Goal: Task Accomplishment & Management: Manage account settings

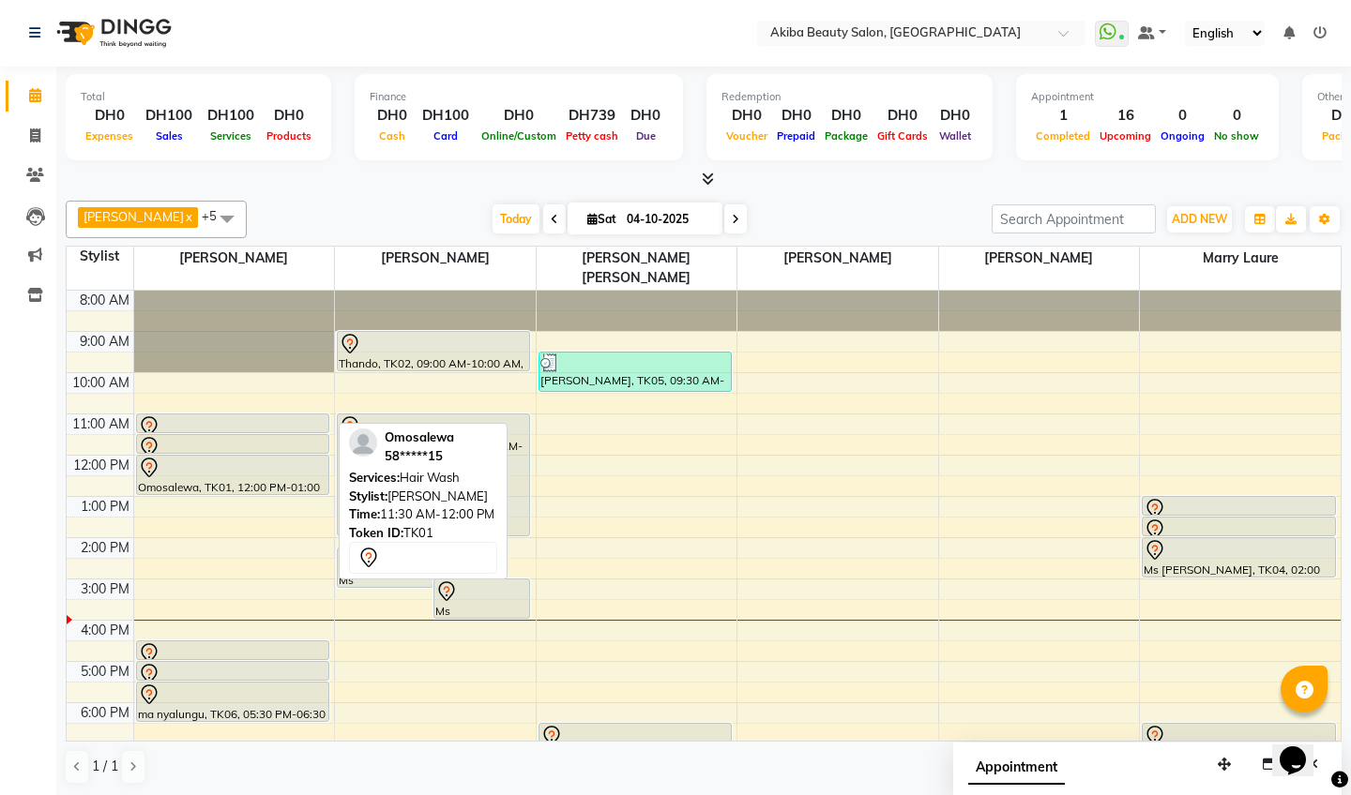
click at [289, 436] on div at bounding box center [232, 447] width 189 height 23
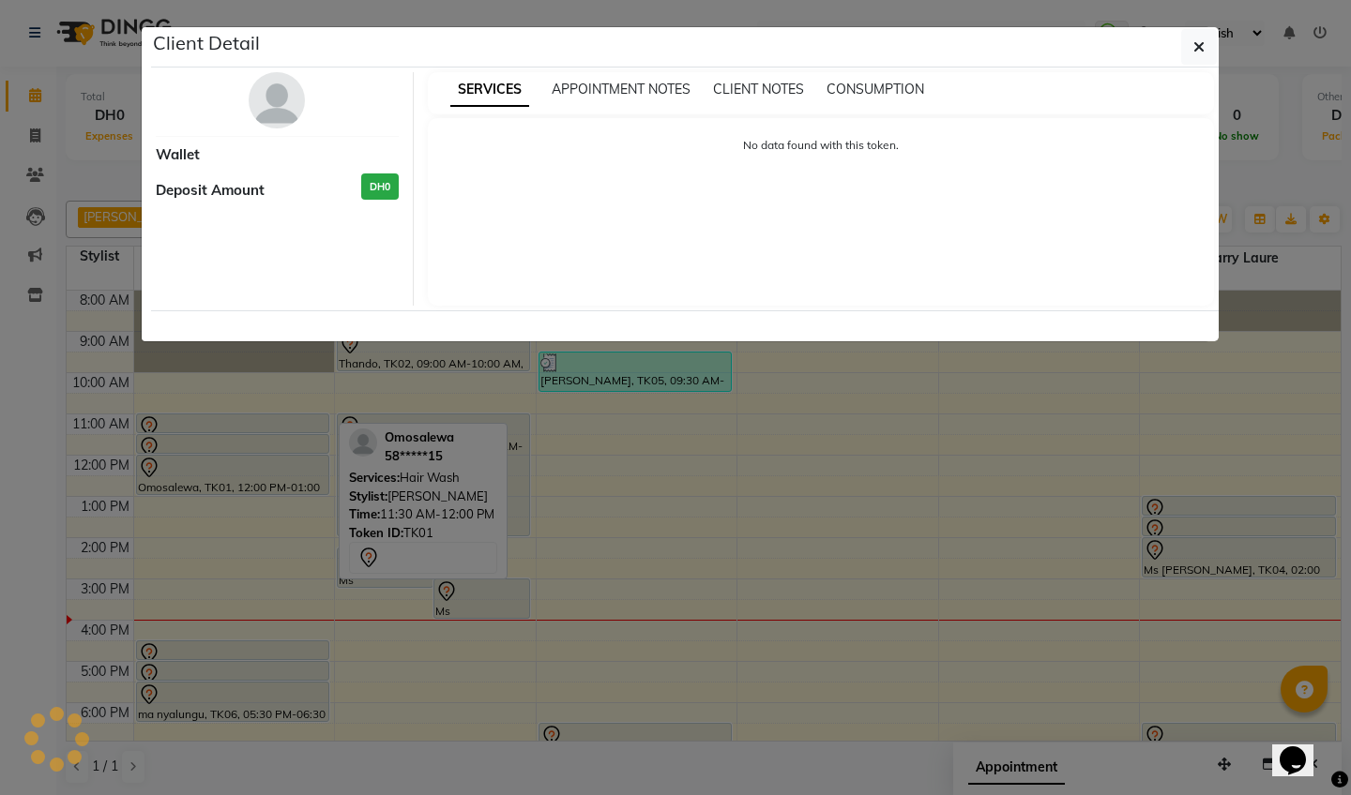
select select "7"
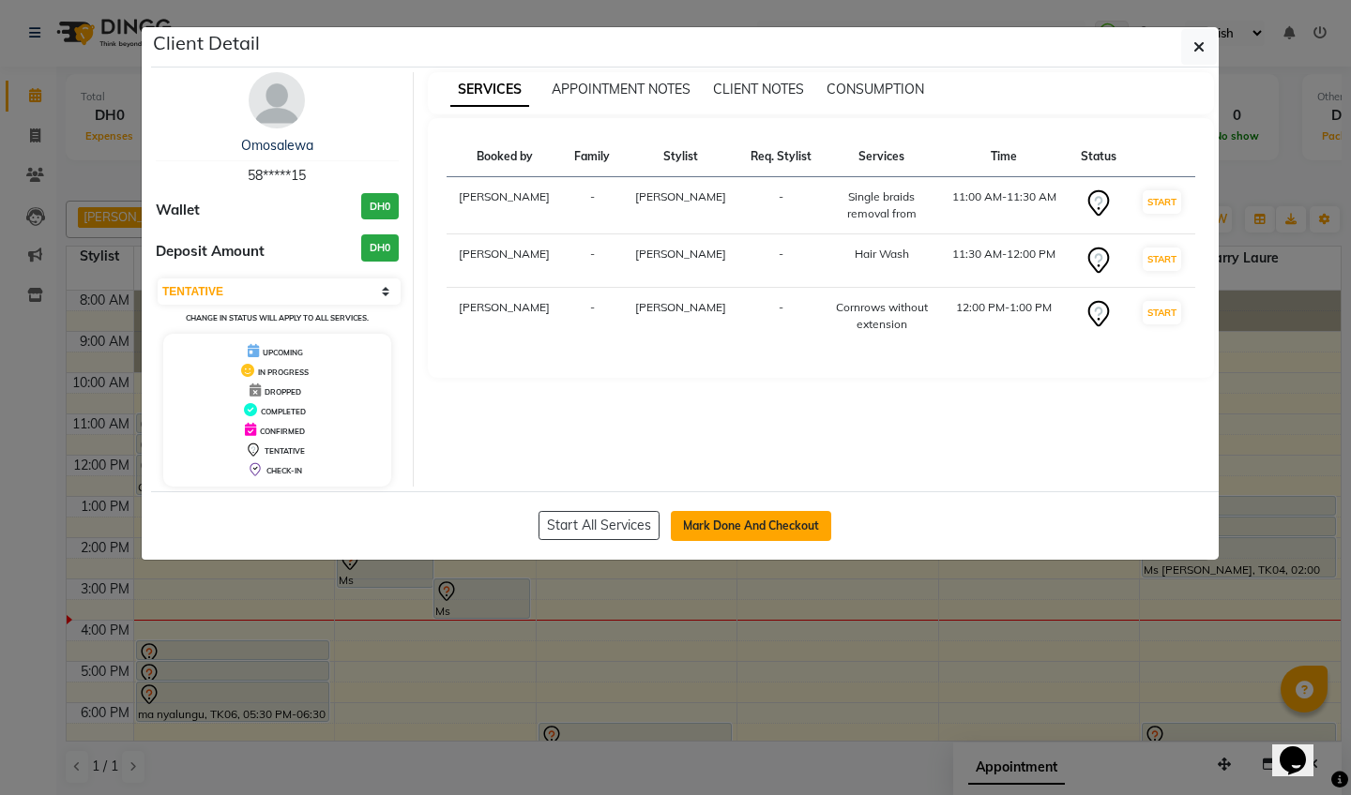
click at [698, 525] on button "Mark Done And Checkout" at bounding box center [751, 526] width 160 height 30
select select "5567"
select select "service"
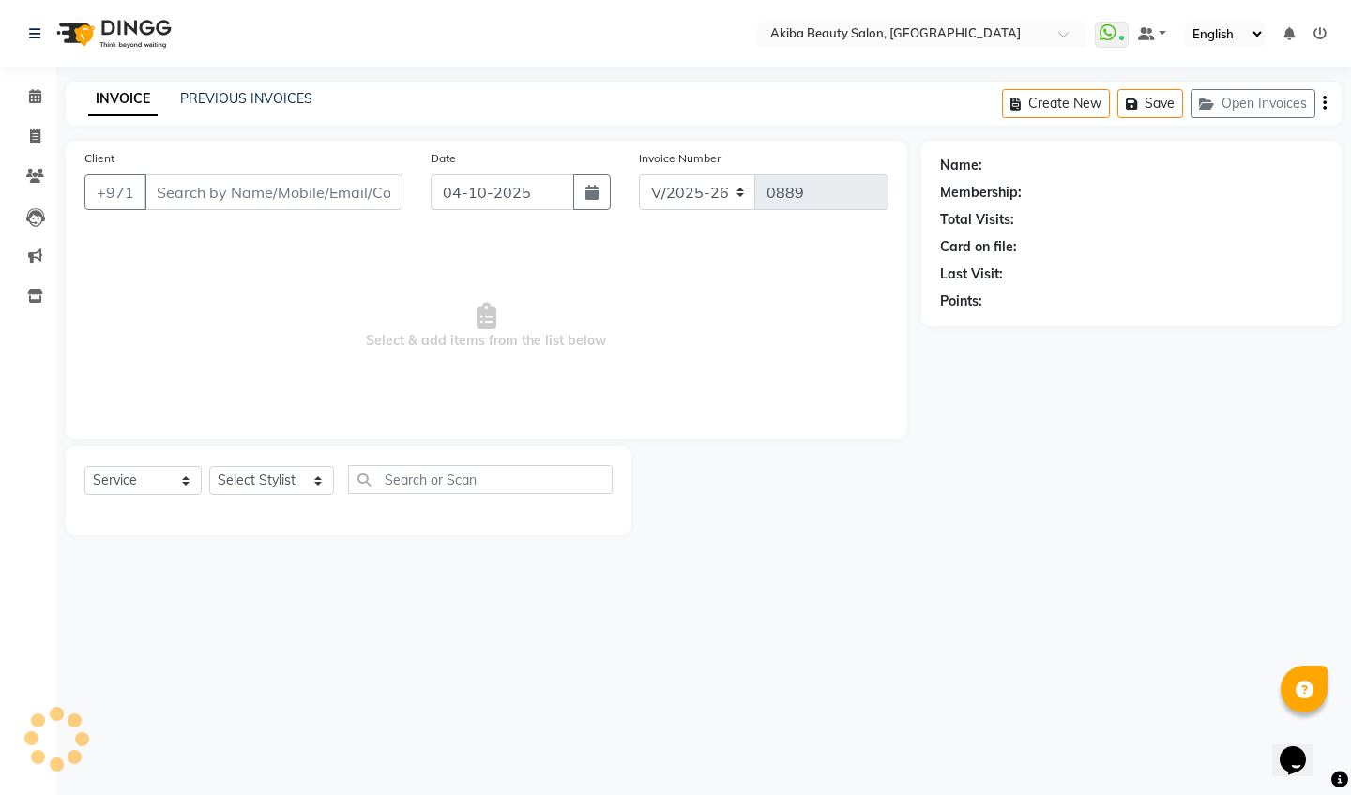
type input "58*****15"
select select "57438"
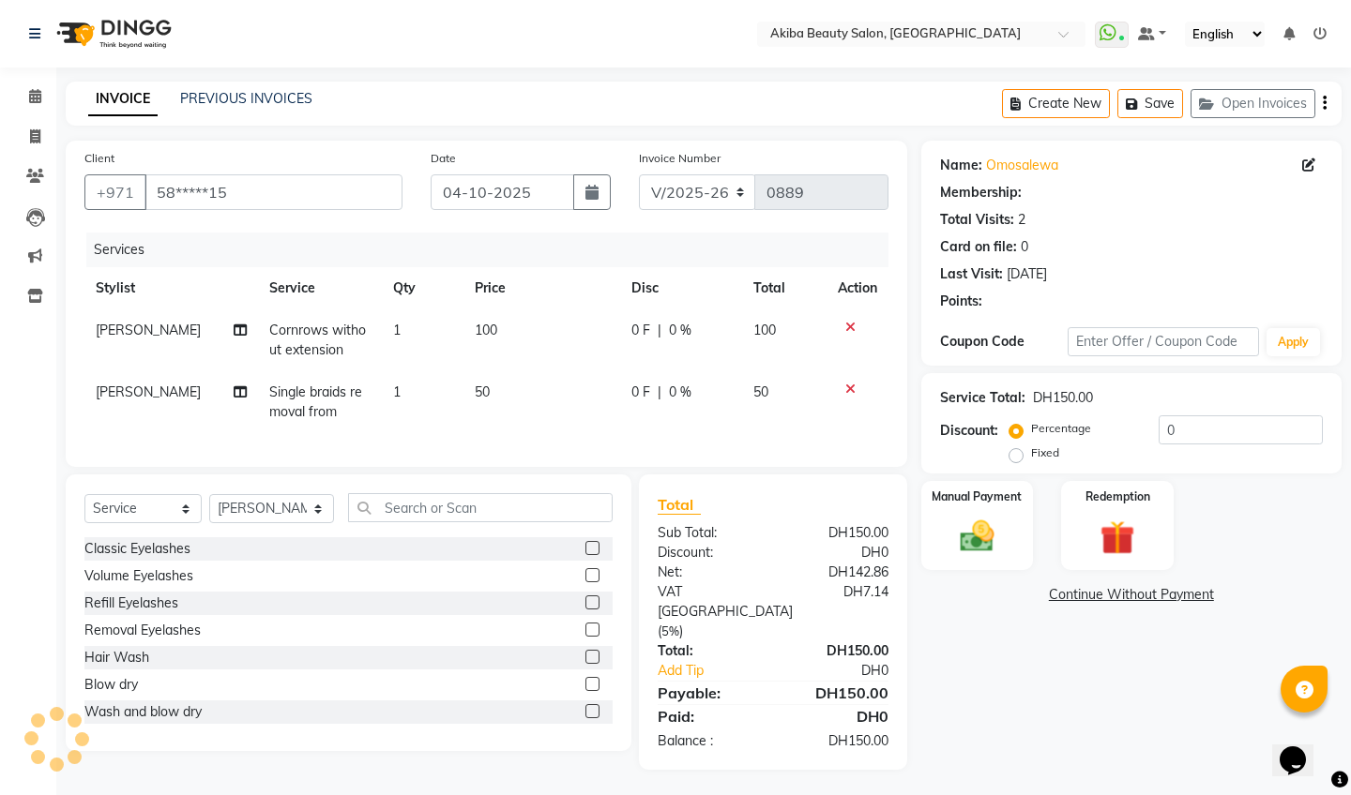
select select "1: Object"
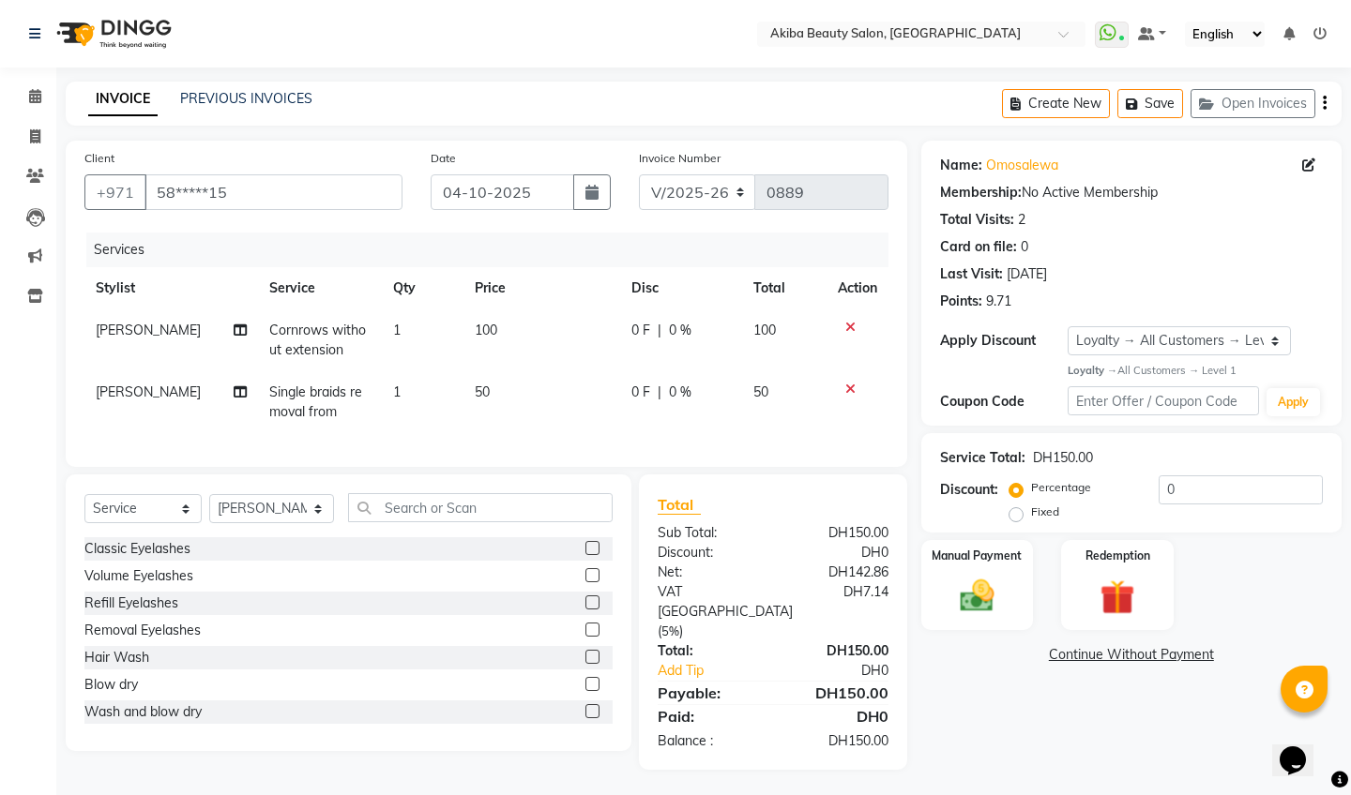
click at [336, 325] on span "Cornrows without extension" at bounding box center [317, 340] width 97 height 37
select select "57438"
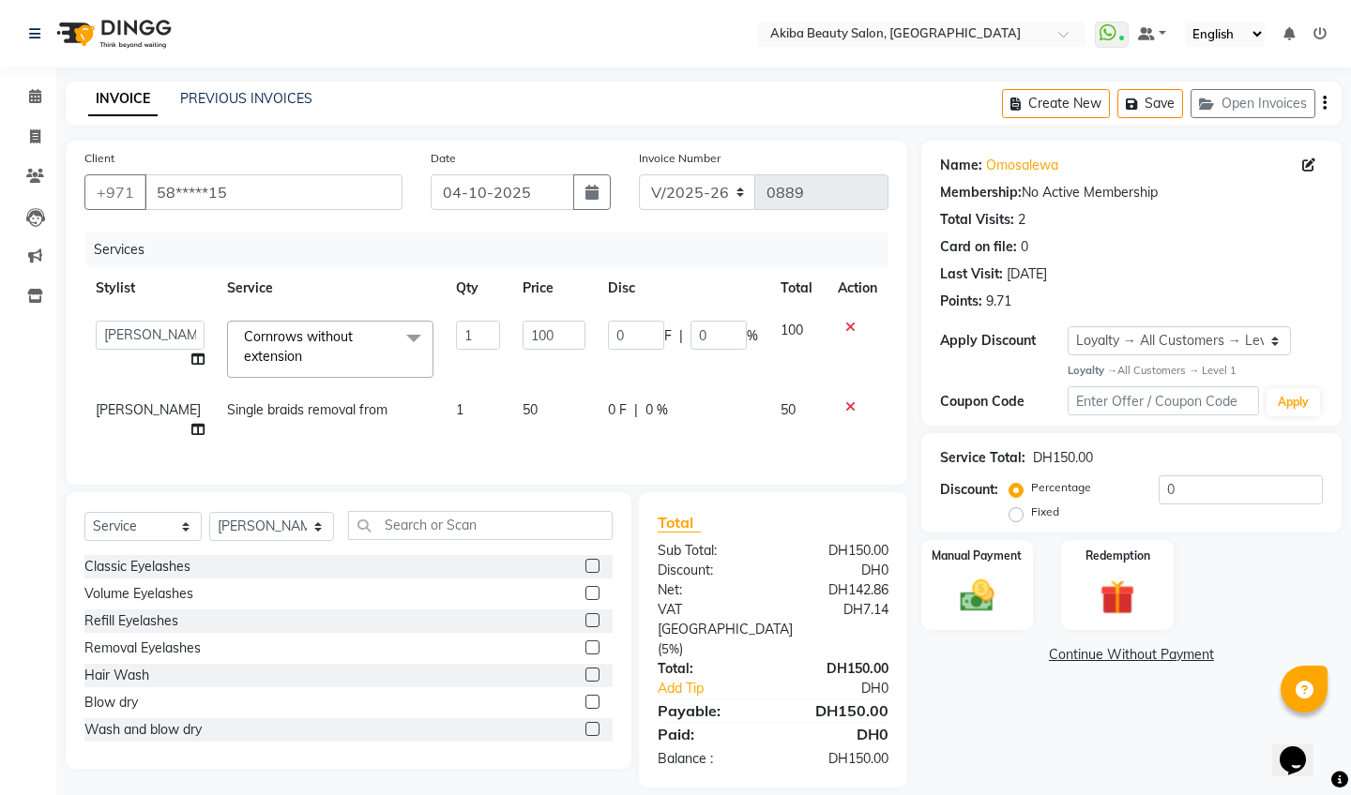
click at [397, 336] on span at bounding box center [414, 339] width 38 height 36
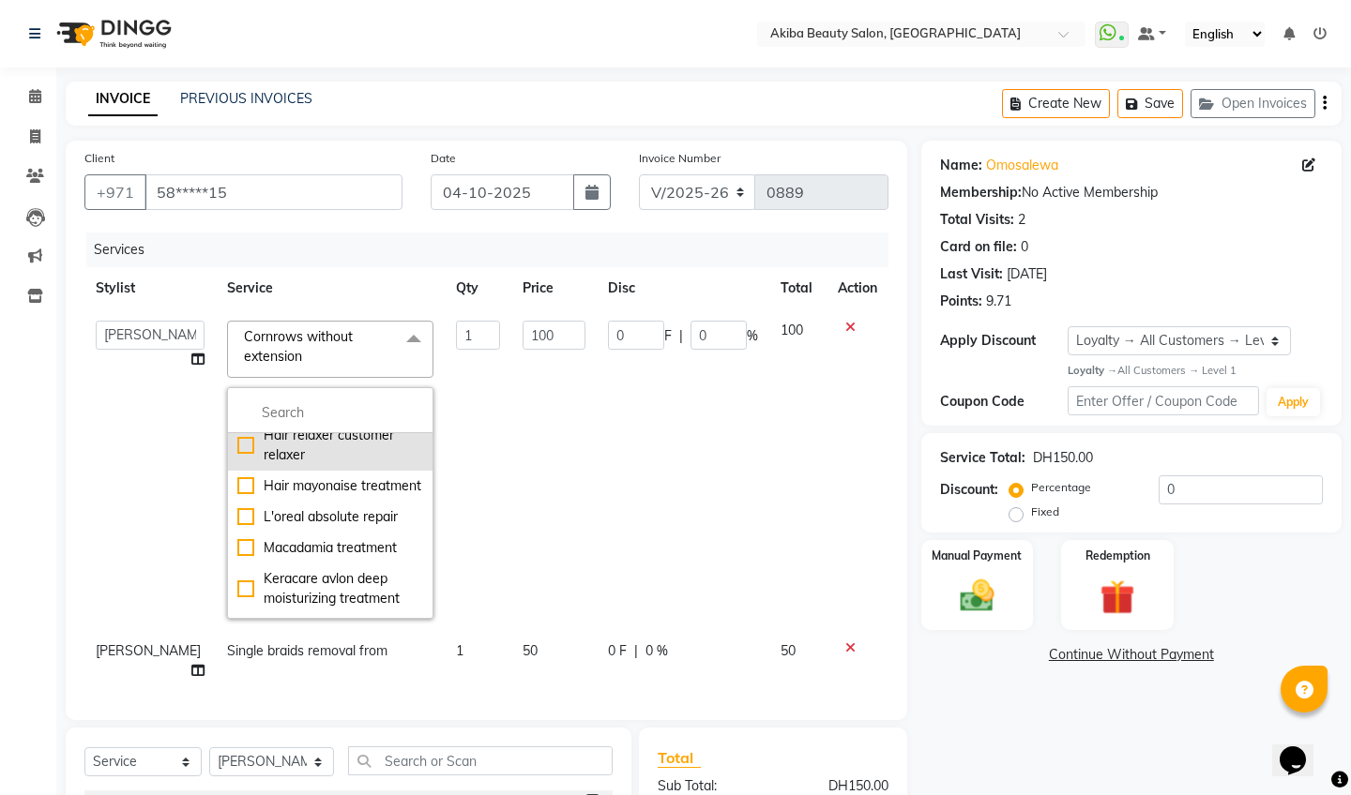
scroll to position [1343, 0]
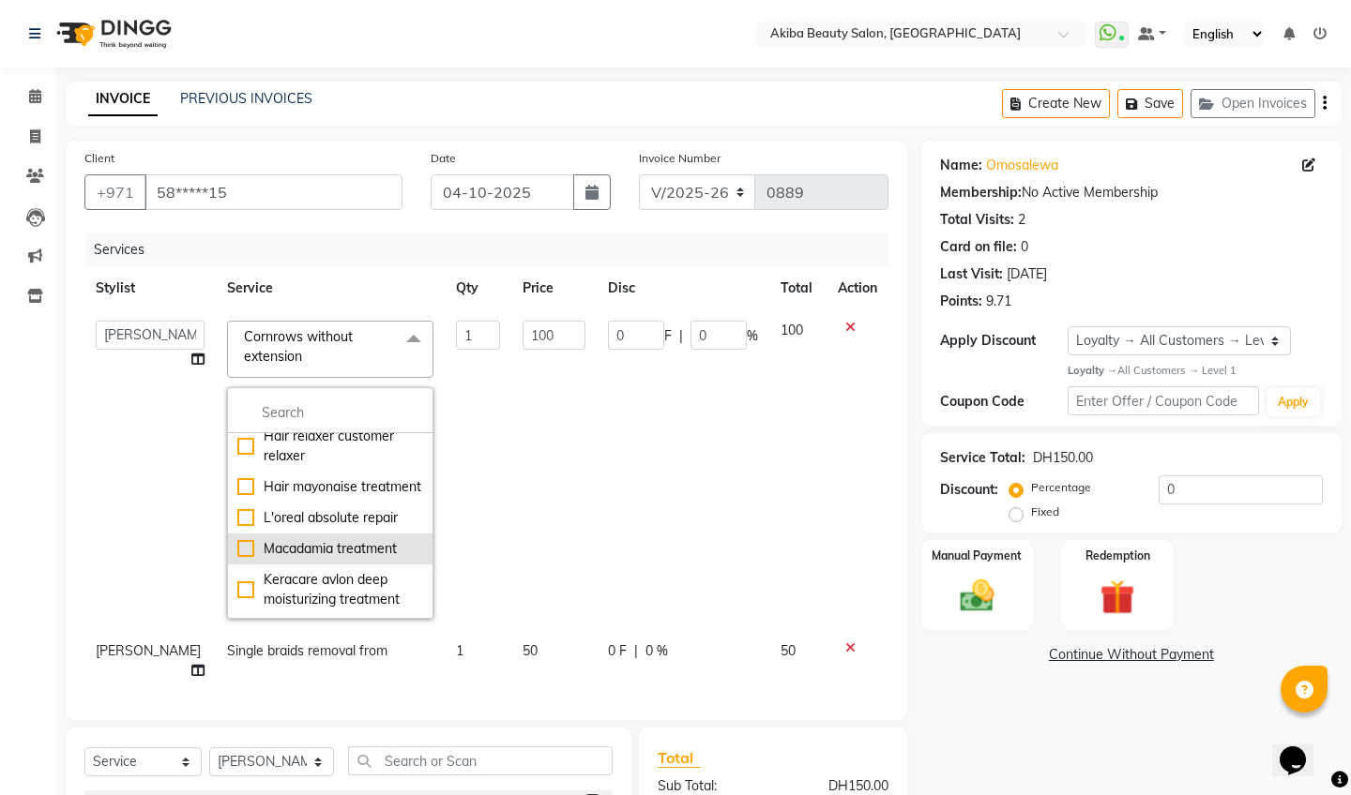
click at [249, 546] on div "Macadamia treatment" at bounding box center [330, 549] width 186 height 20
checkbox input "true"
checkbox input "false"
type input "200"
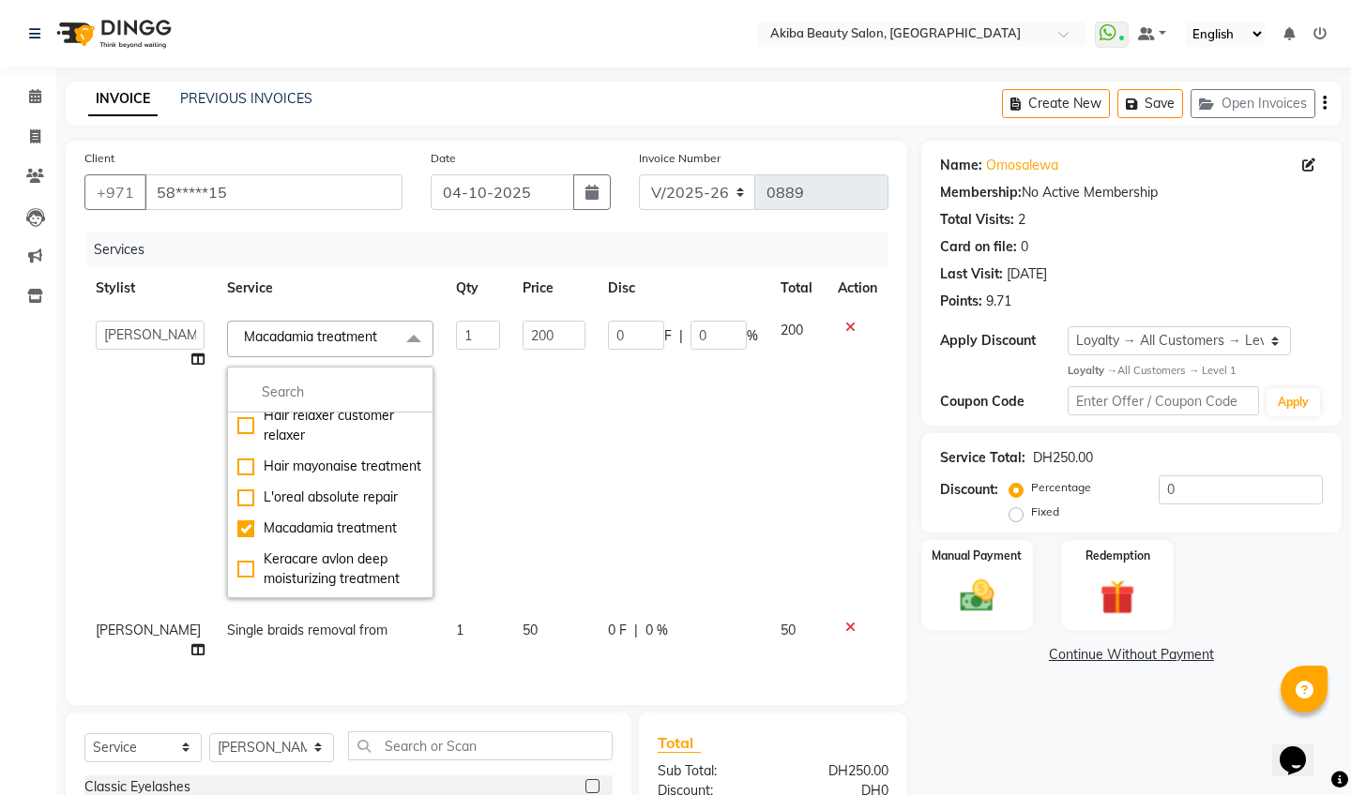
click at [579, 503] on td "200" at bounding box center [553, 460] width 85 height 300
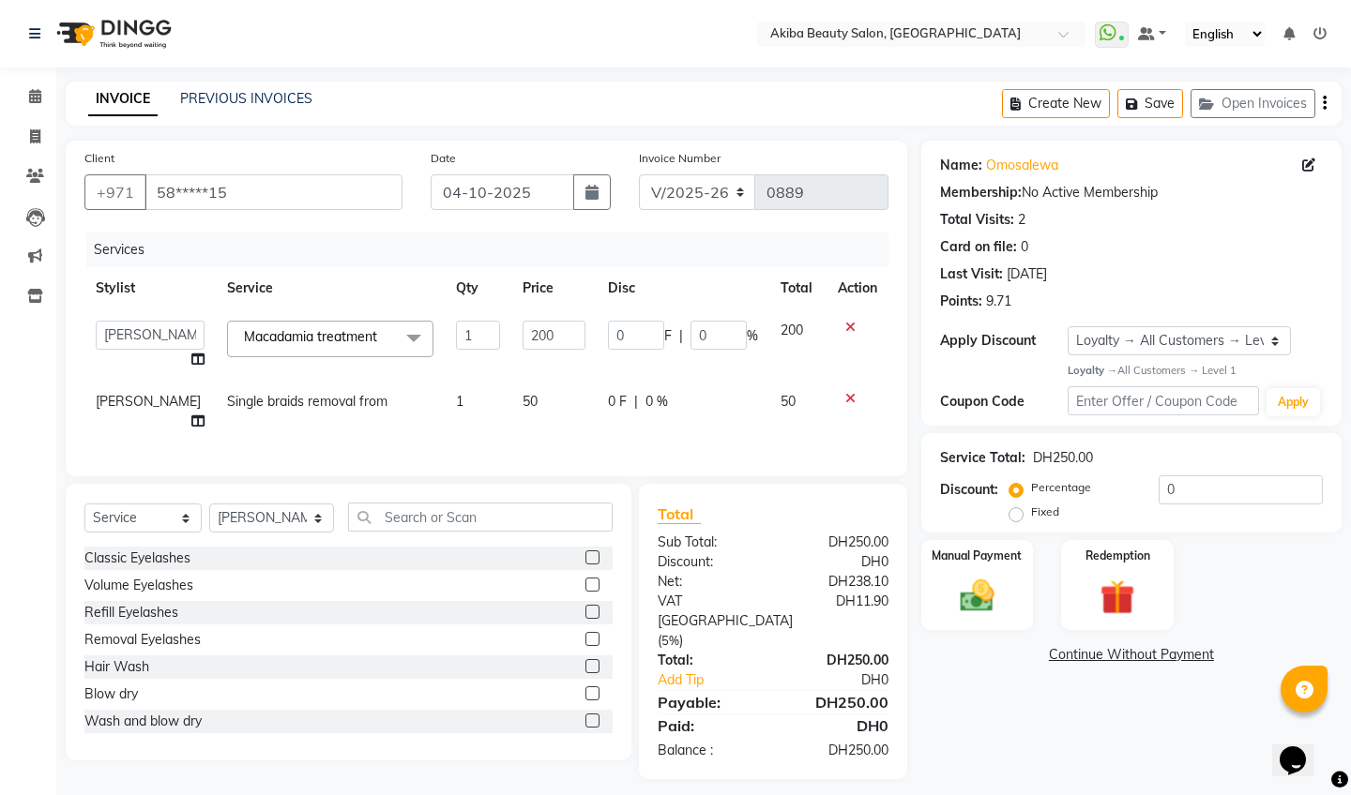
click at [522, 402] on td "50" at bounding box center [553, 412] width 85 height 62
select select "57438"
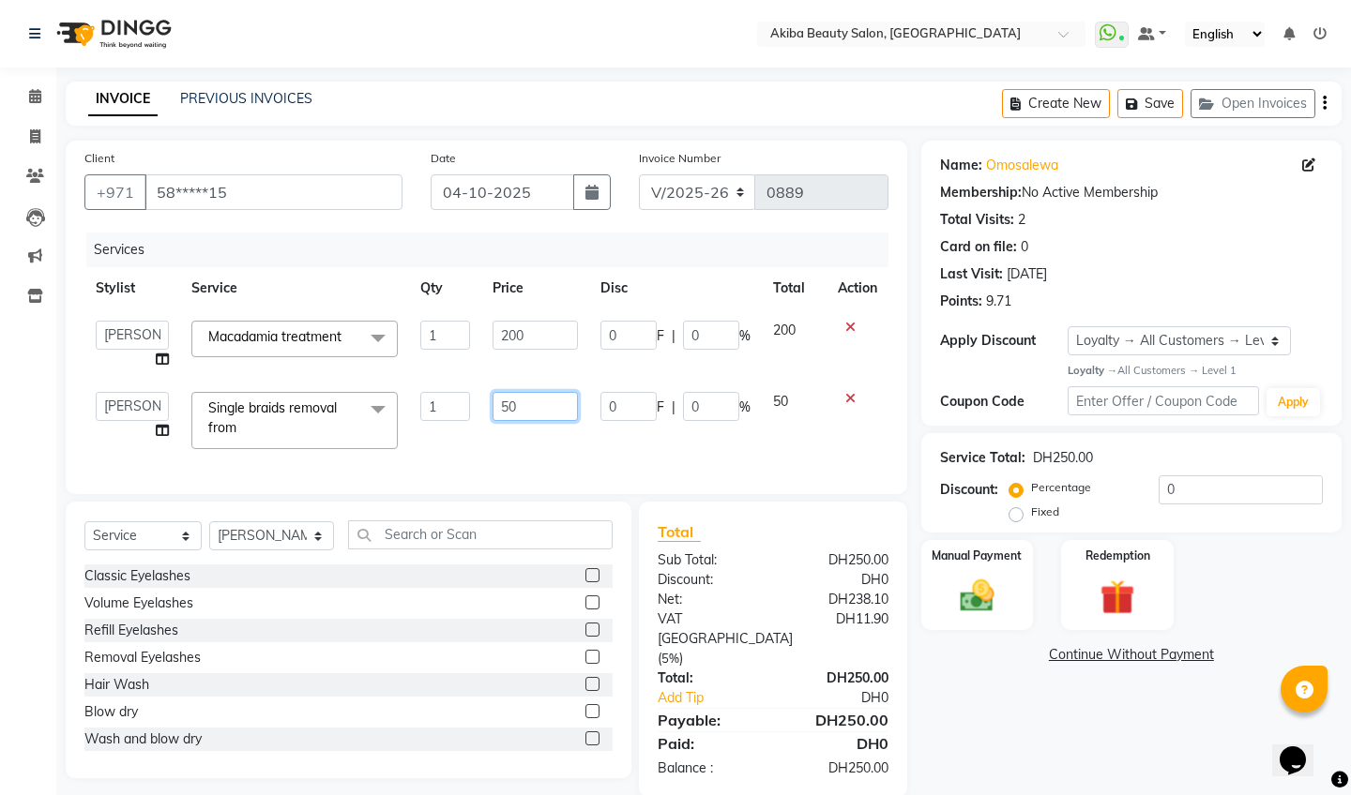
click at [552, 410] on input "50" at bounding box center [534, 406] width 85 height 29
type input "5"
type input "200"
click at [643, 445] on div "Services Stylist Service Qty Price Disc Total Action [PERSON_NAME] [PERSON_NAME…" at bounding box center [486, 354] width 804 height 243
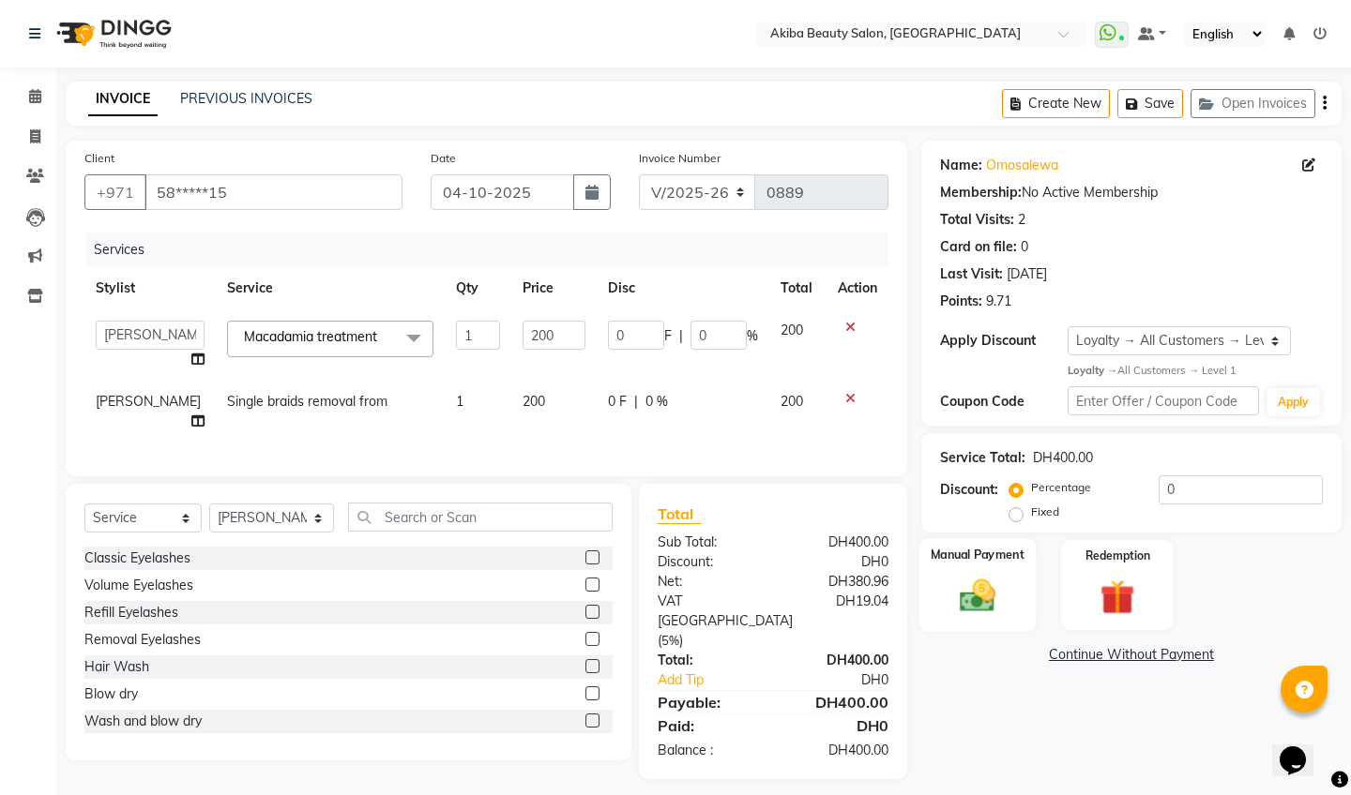
click at [958, 582] on img at bounding box center [976, 596] width 58 height 41
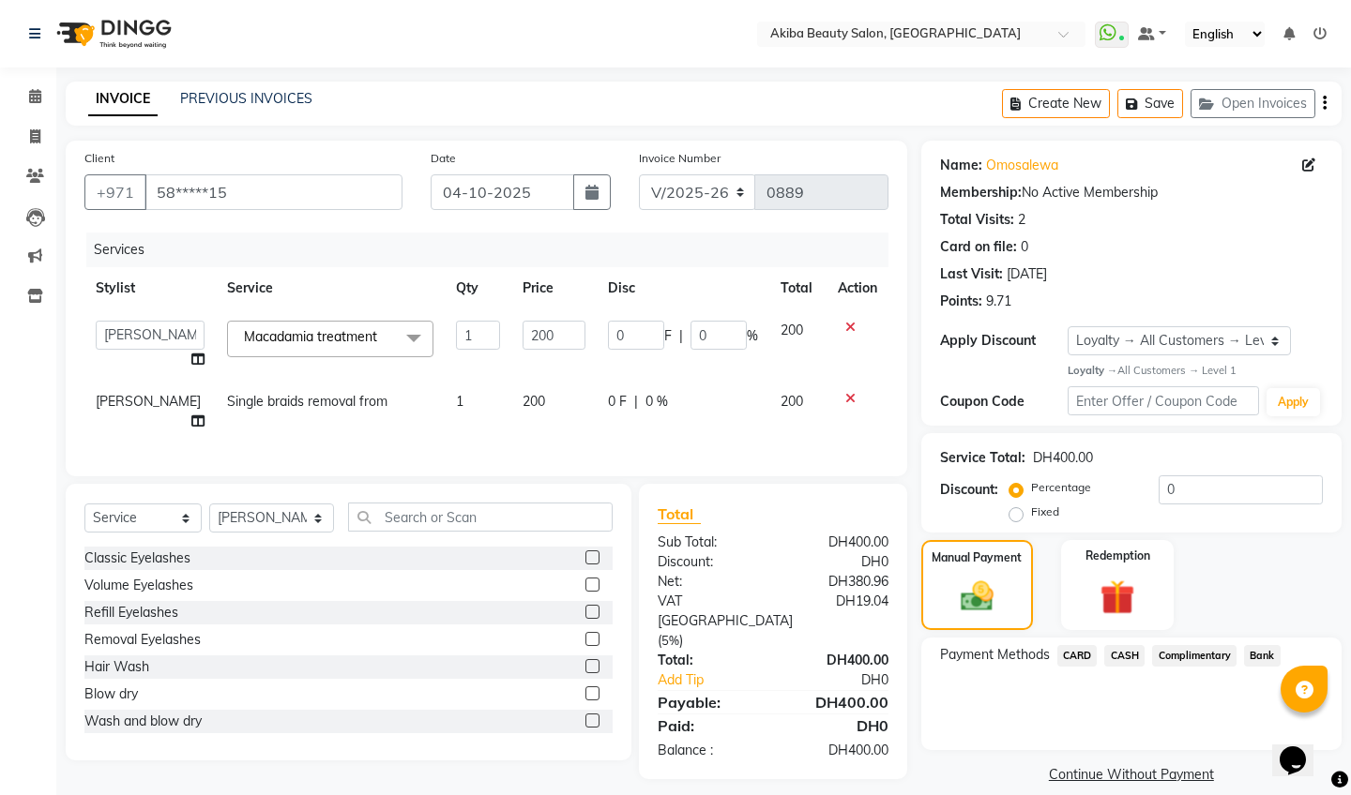
click at [1070, 652] on span "CARD" at bounding box center [1077, 656] width 40 height 22
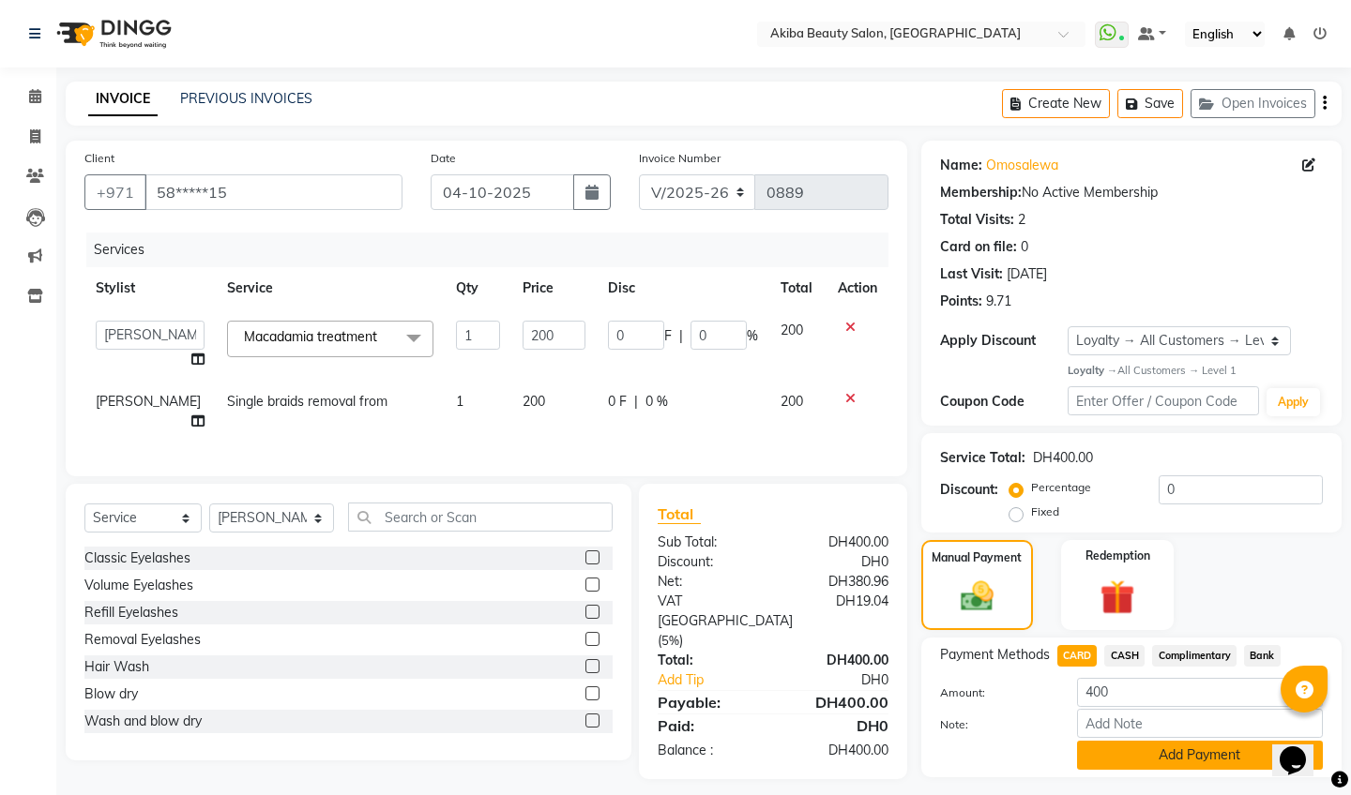
click at [1189, 747] on button "Add Payment" at bounding box center [1200, 755] width 246 height 29
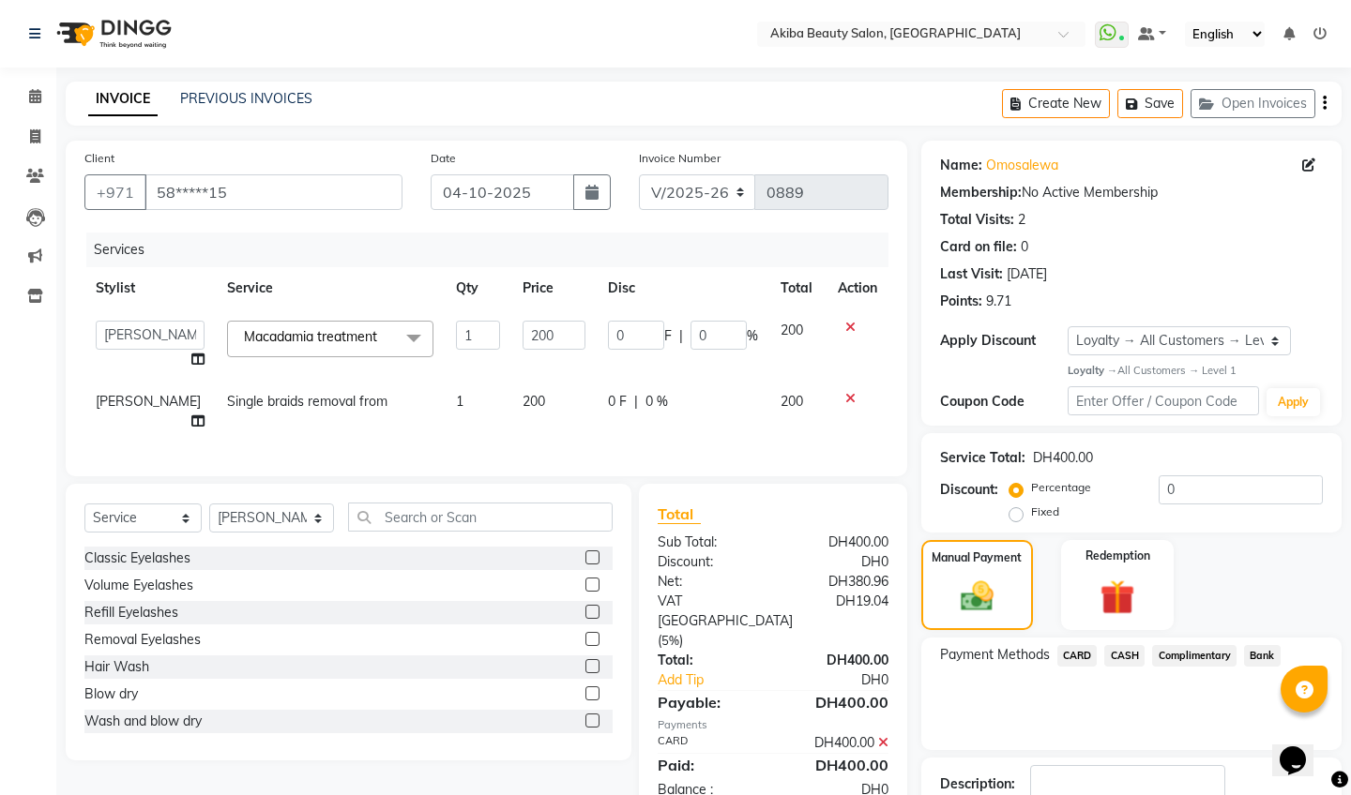
scroll to position [127, 0]
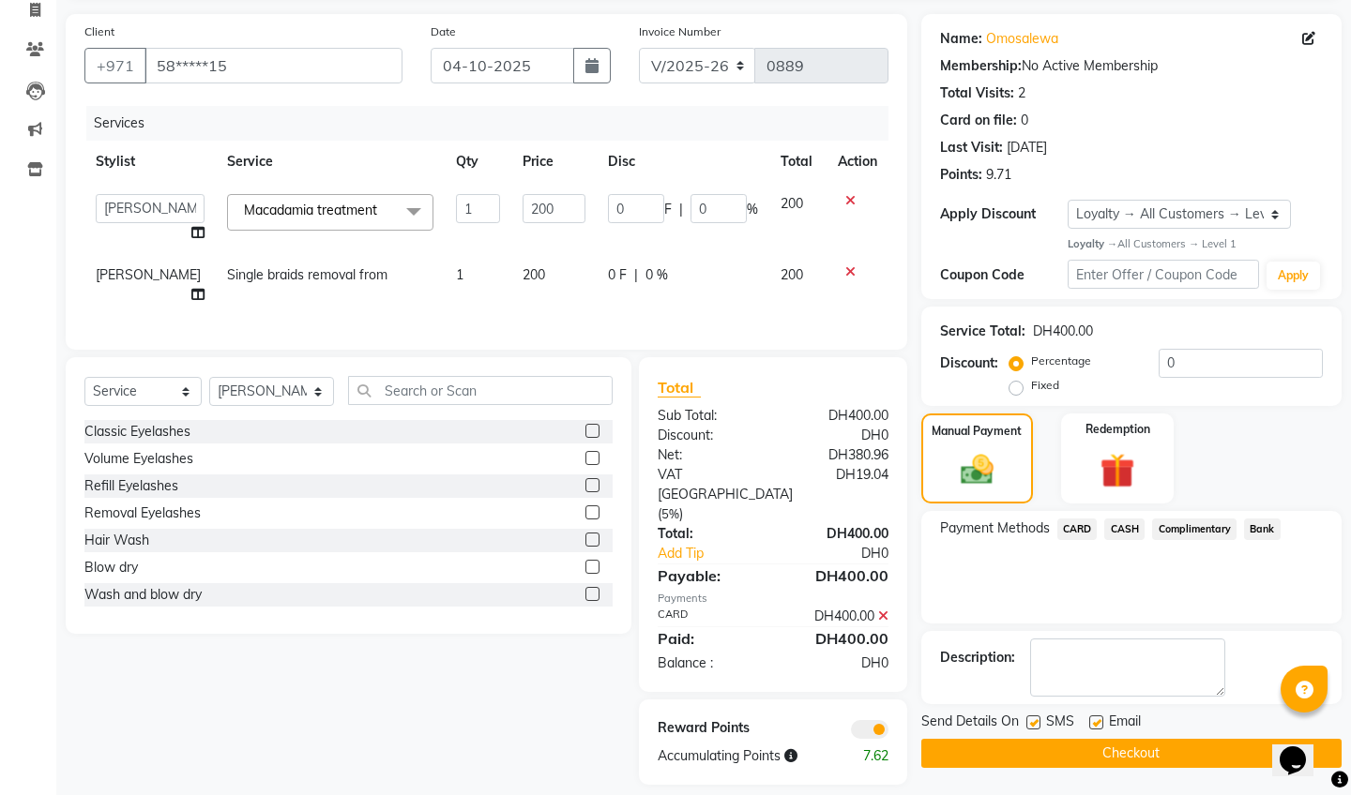
click at [1153, 758] on button "Checkout" at bounding box center [1131, 753] width 420 height 29
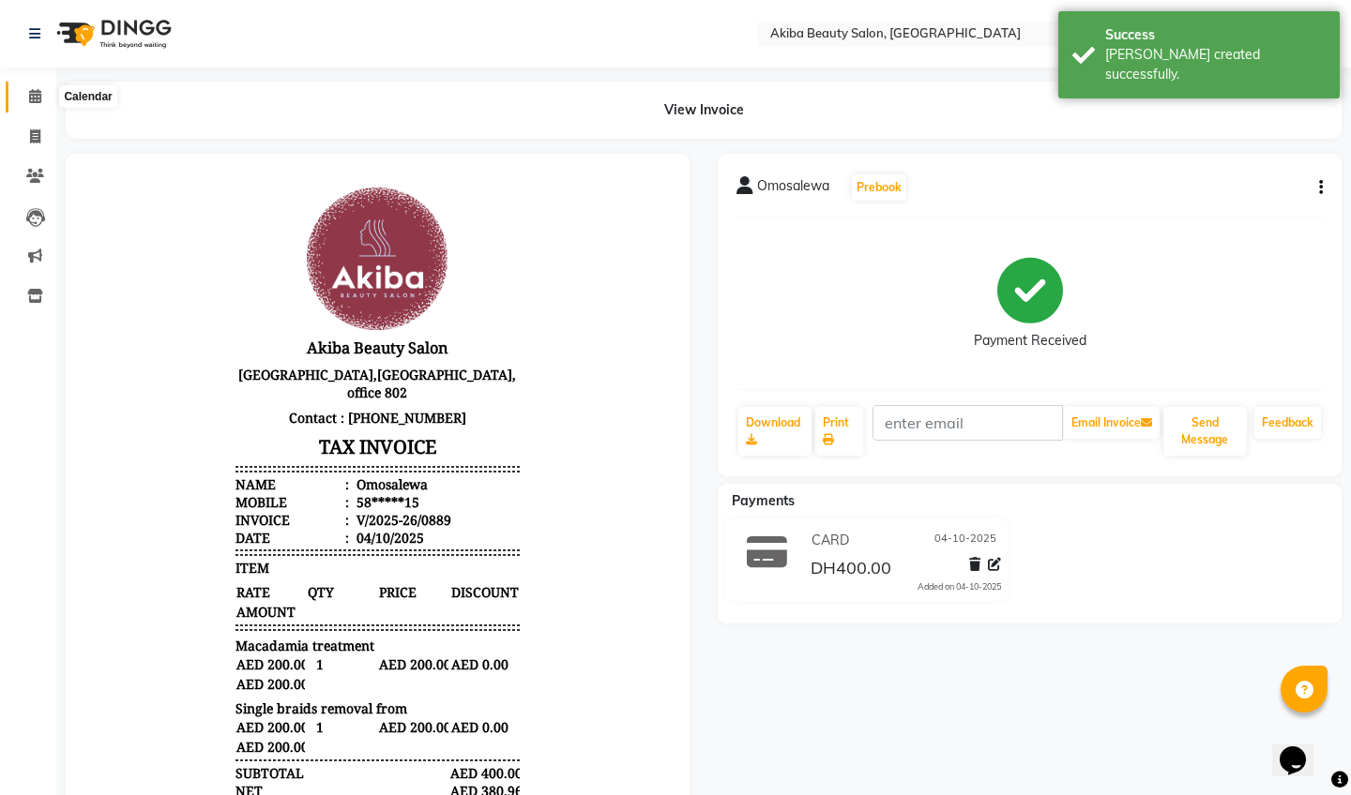
click at [37, 95] on icon at bounding box center [35, 96] width 12 height 14
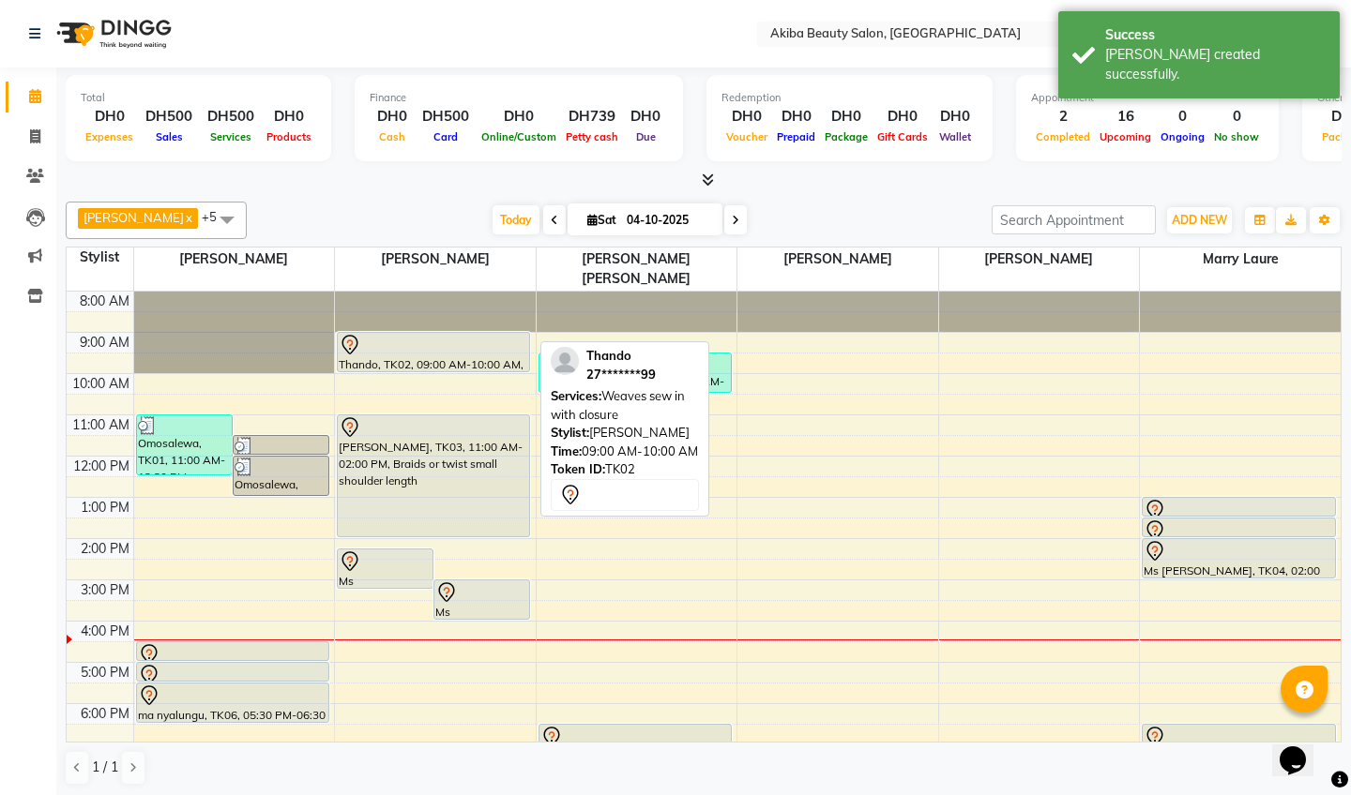
click at [440, 334] on div at bounding box center [433, 345] width 189 height 23
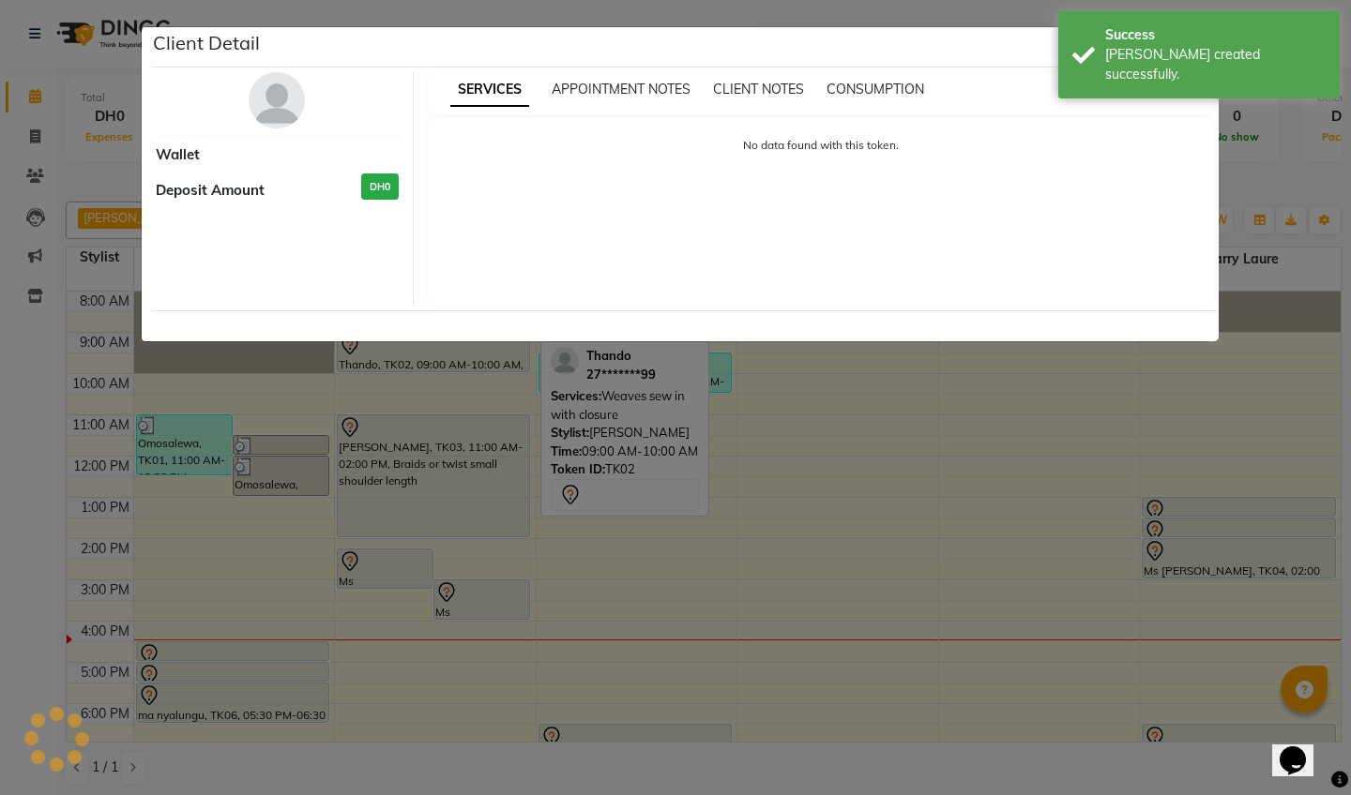
select select "7"
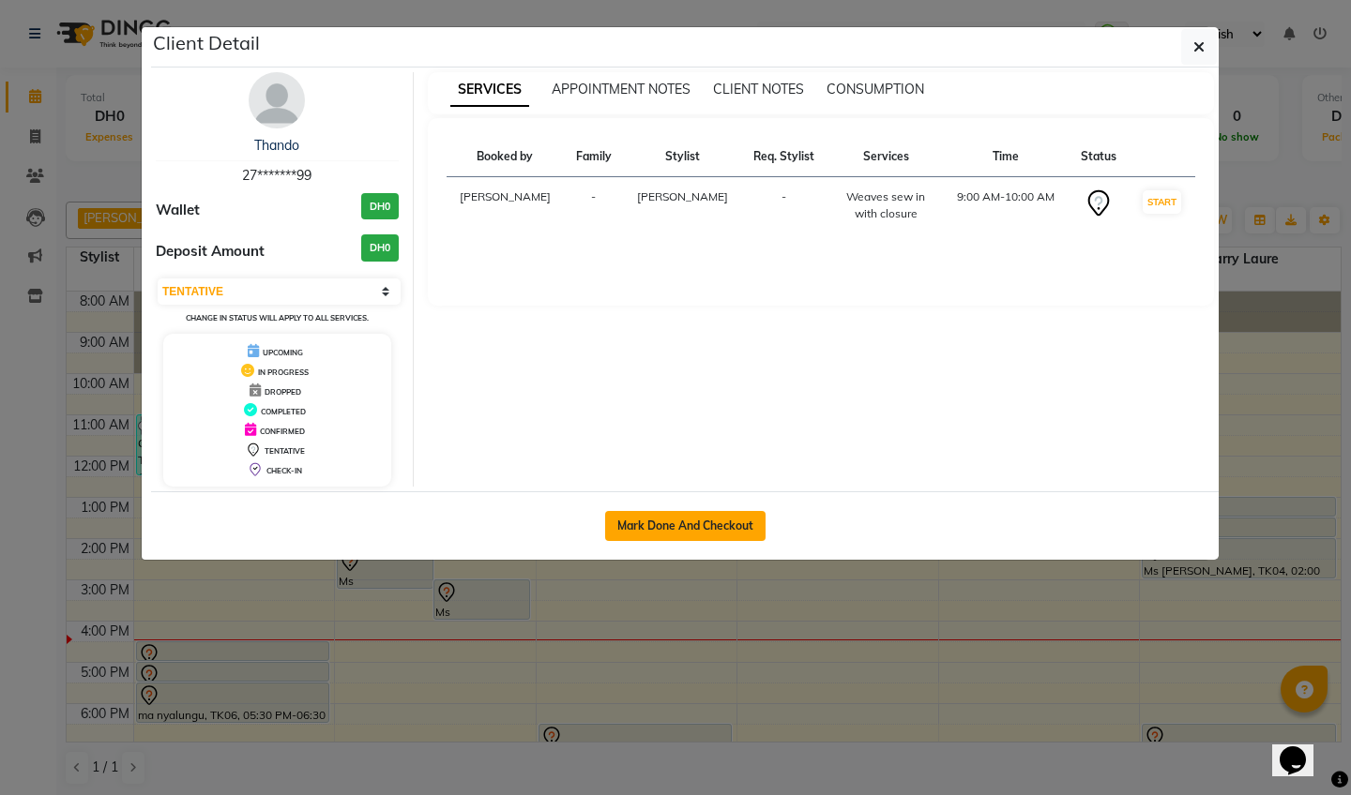
click at [645, 523] on button "Mark Done And Checkout" at bounding box center [685, 526] width 160 height 30
select select "service"
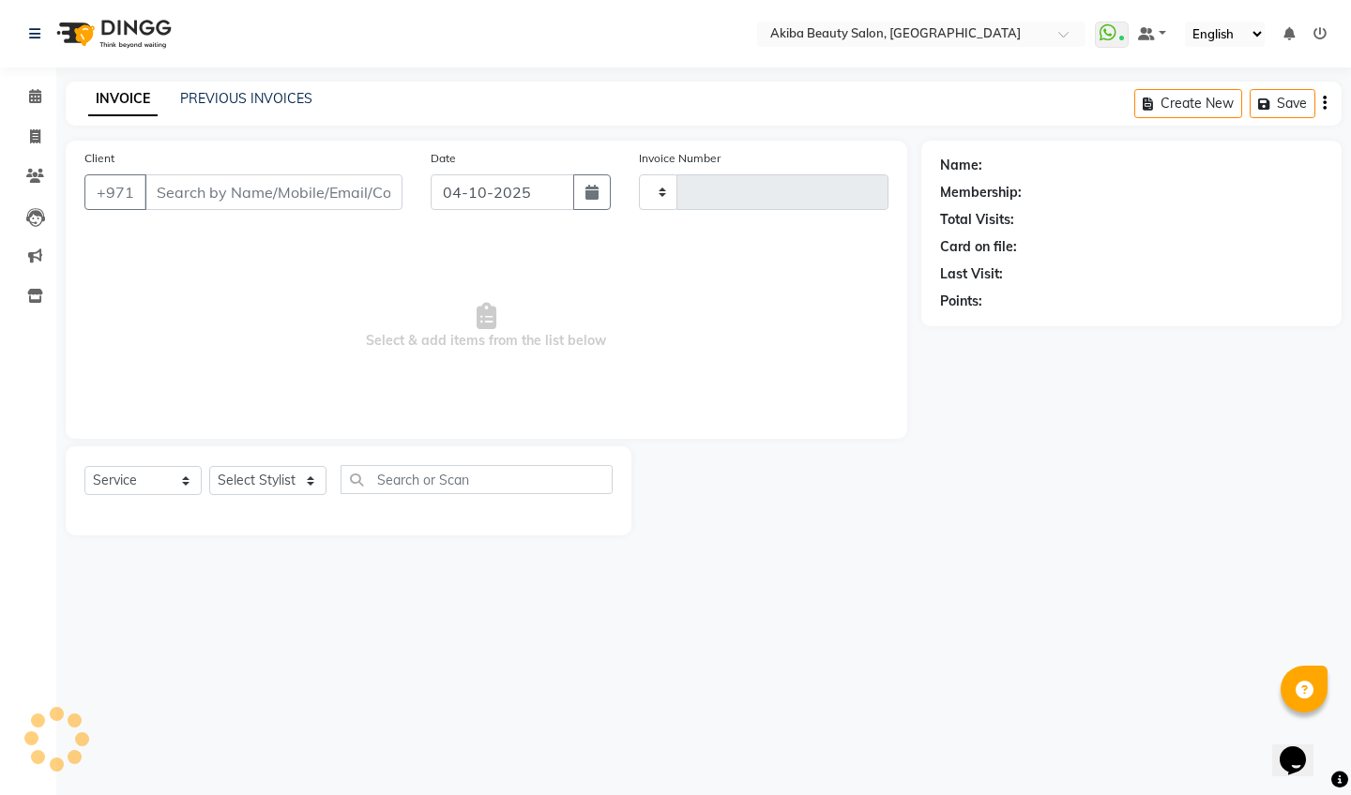
type input "0890"
select select "5567"
type input "27*******99"
select select "75753"
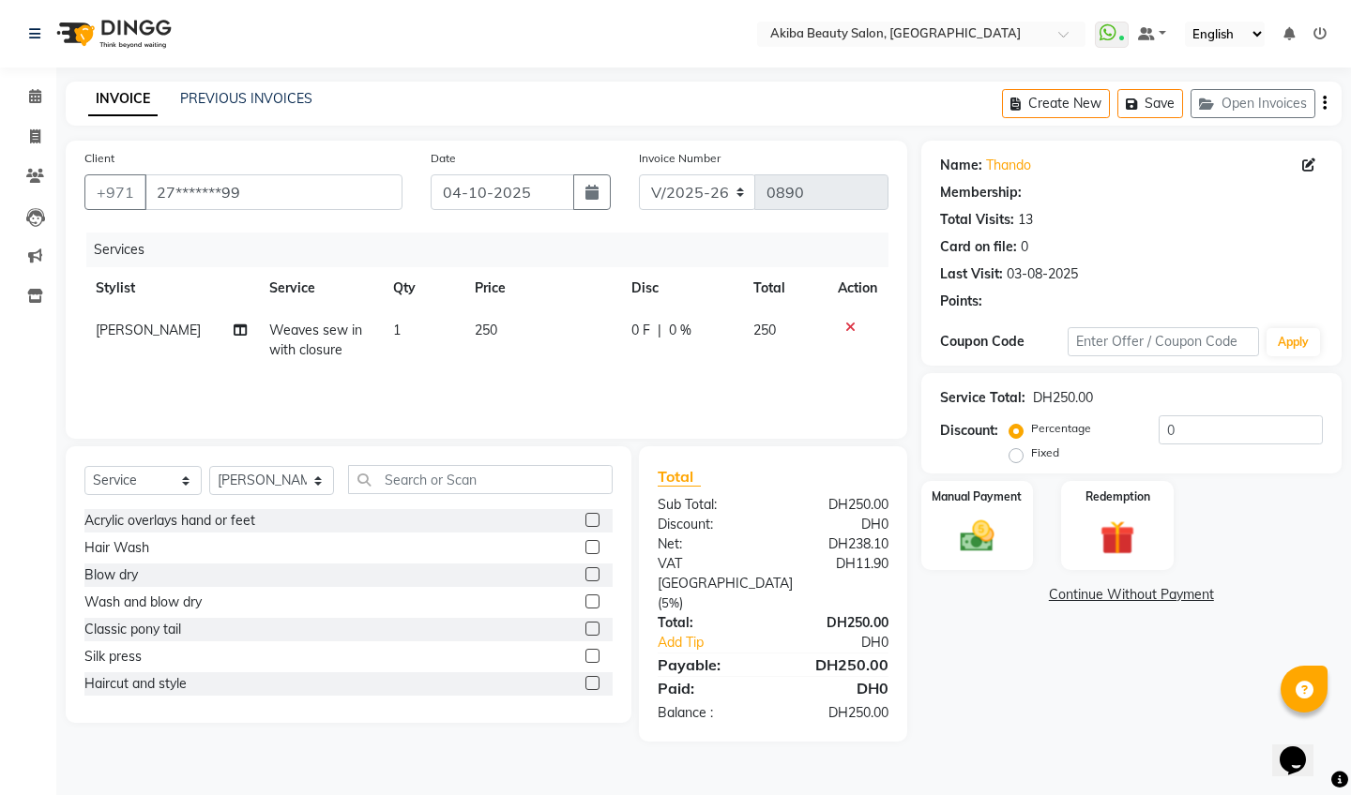
select select "1: Object"
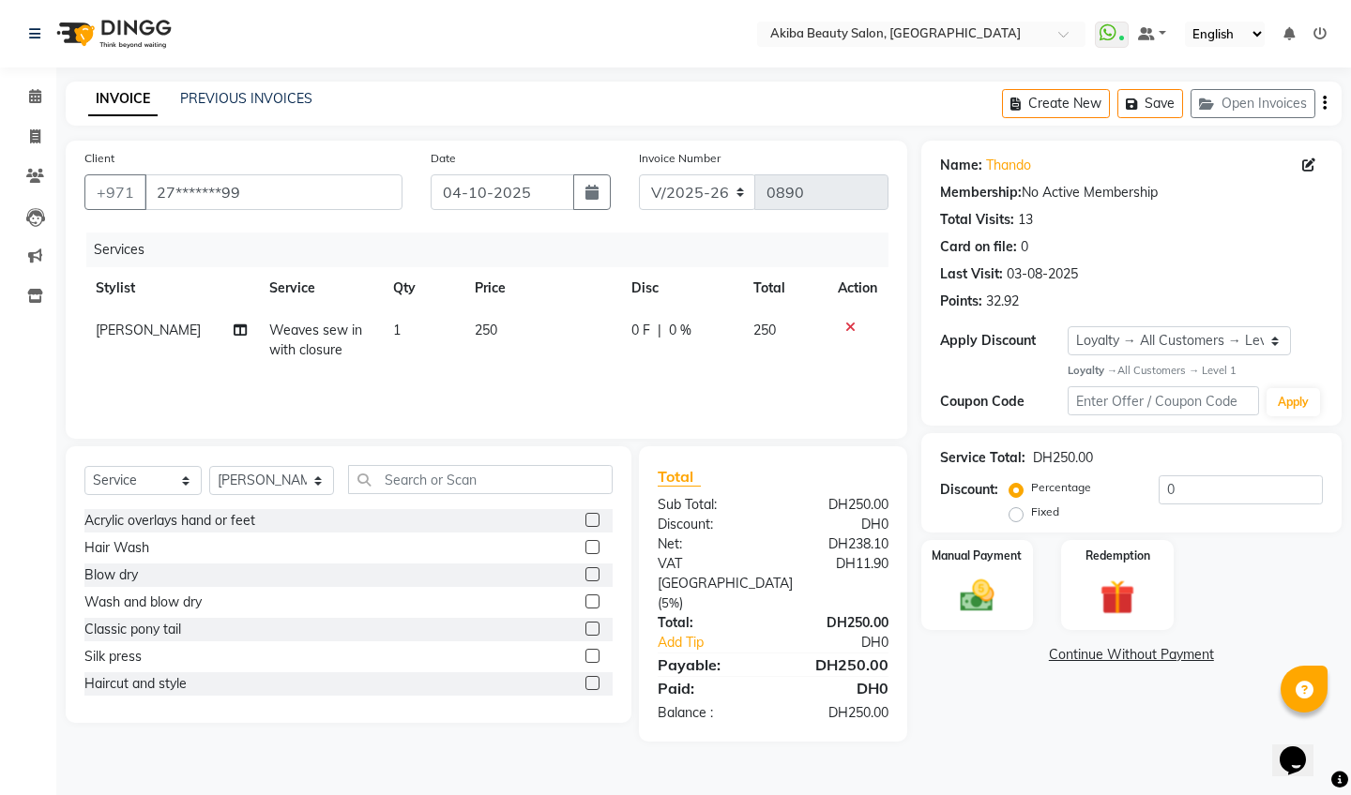
click at [482, 336] on span "250" at bounding box center [486, 330] width 23 height 17
select select "75753"
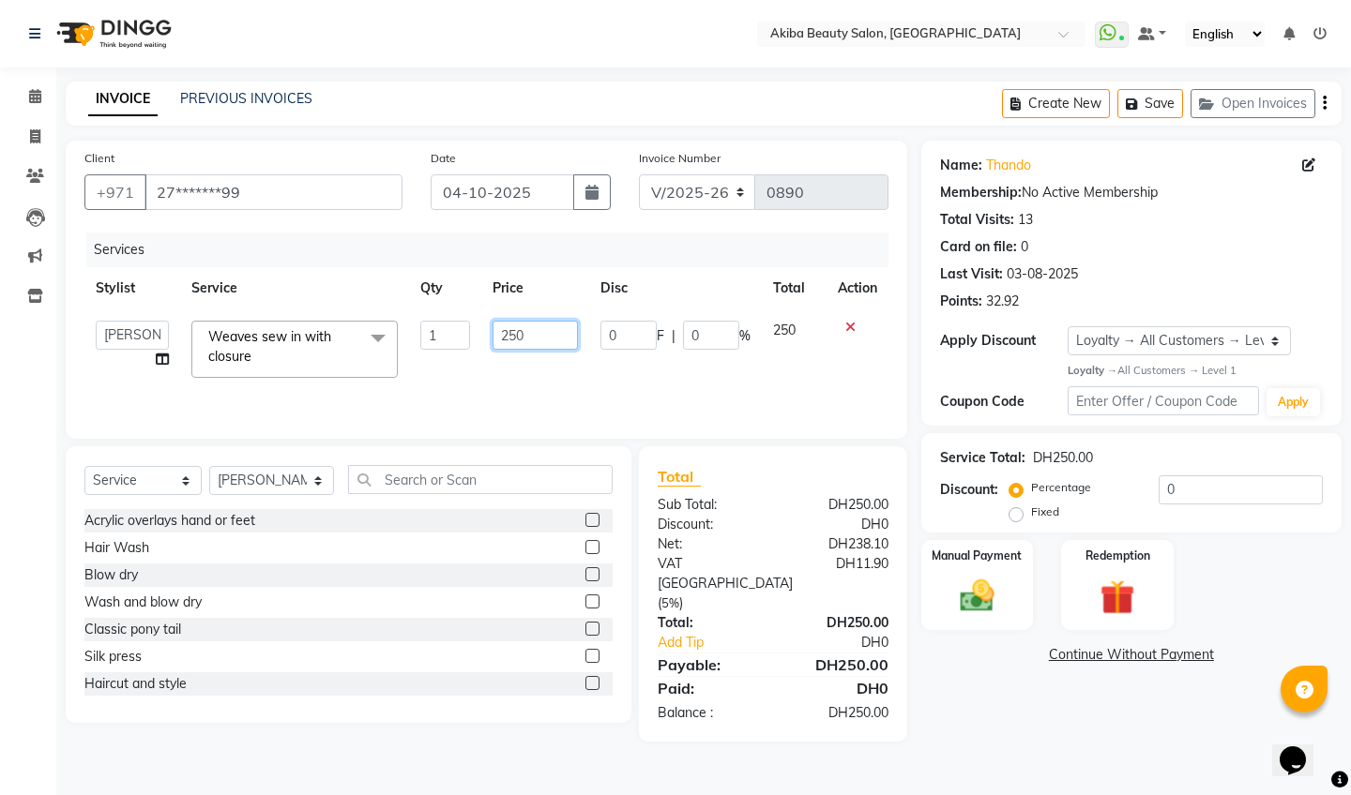
click at [536, 334] on input "250" at bounding box center [534, 335] width 85 height 29
type input "2"
type input "300"
click at [598, 393] on div "Services Stylist Service Qty Price Disc Total Action [PERSON_NAME] [PERSON_NAME…" at bounding box center [486, 327] width 804 height 188
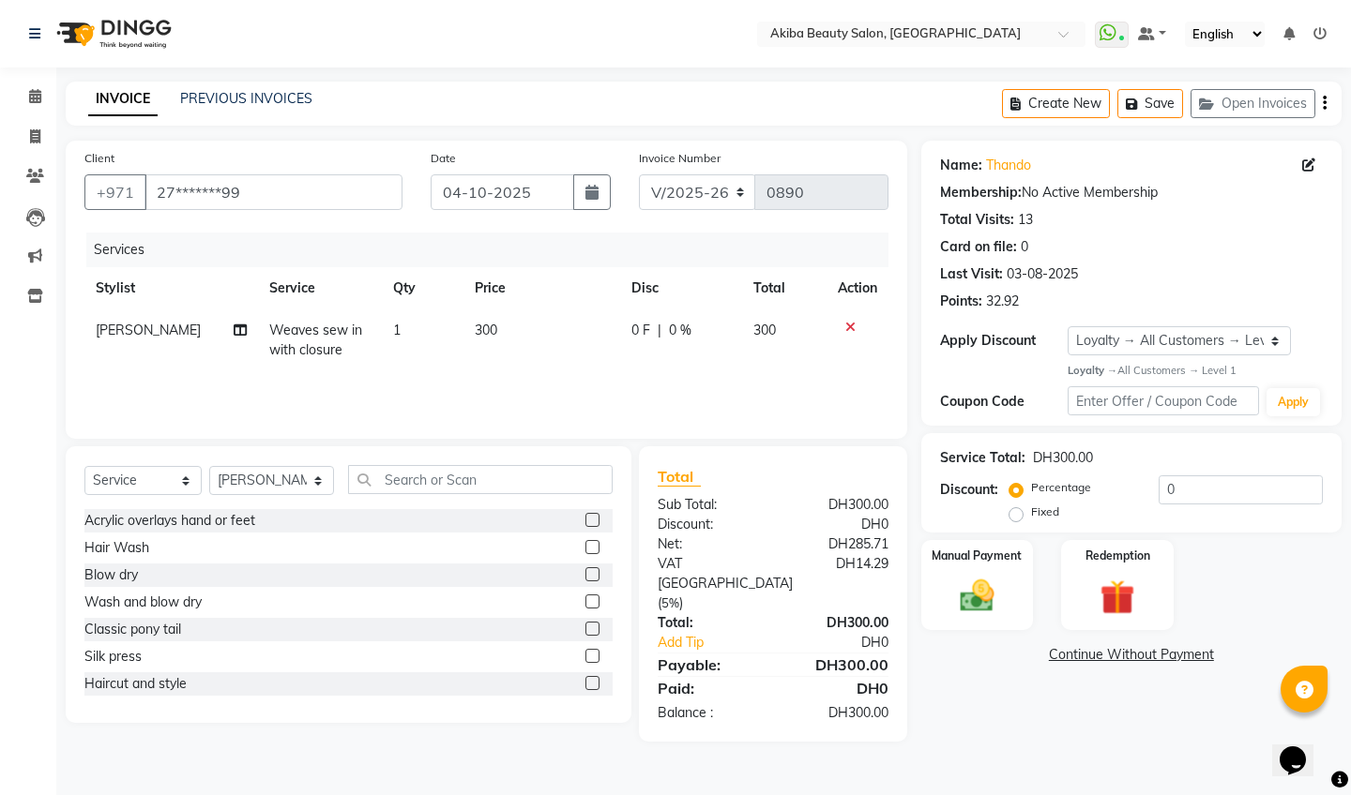
click at [304, 504] on div "Select Service Product Membership Package Voucher Prepaid Gift Card Select Styl…" at bounding box center [348, 487] width 528 height 44
click at [589, 545] on label at bounding box center [592, 547] width 14 height 14
click at [589, 545] on input "checkbox" at bounding box center [591, 548] width 12 height 12
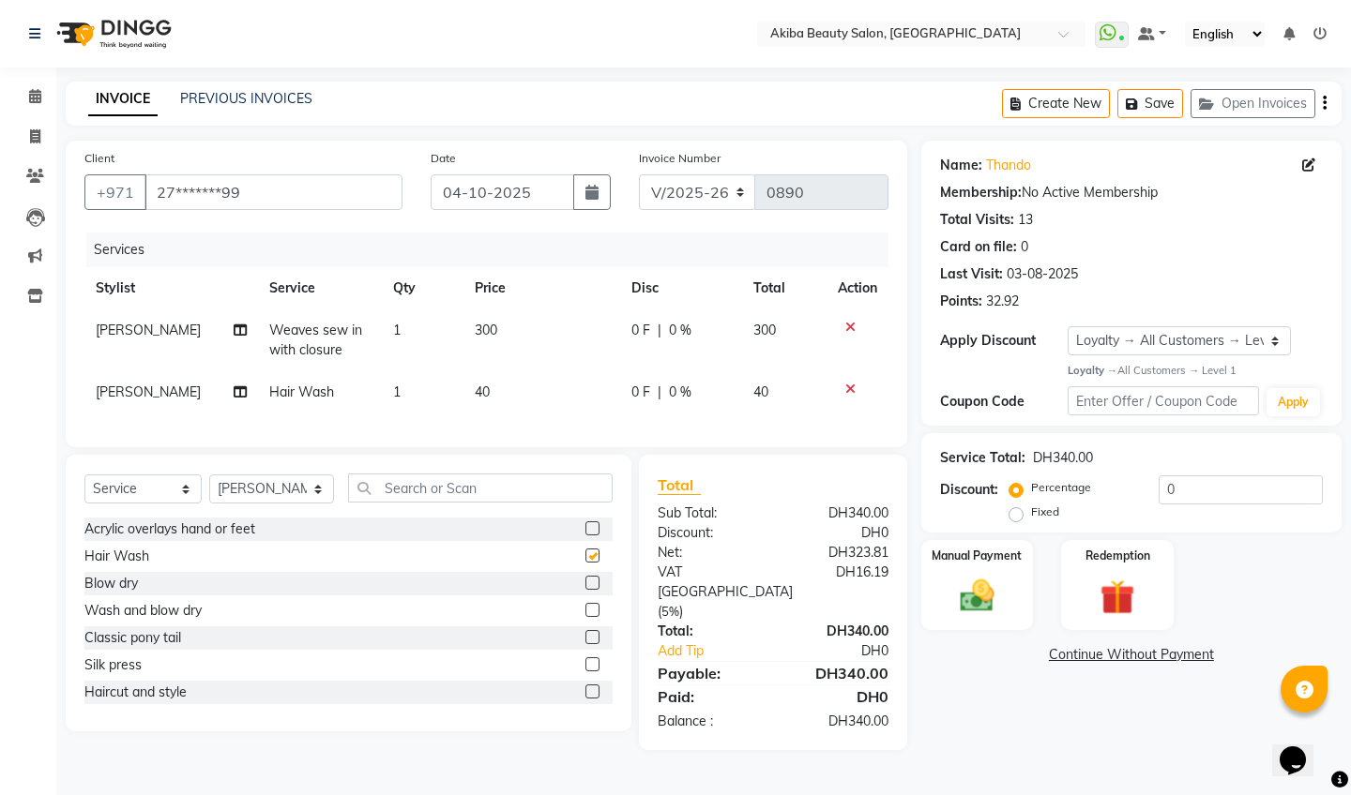
checkbox input "false"
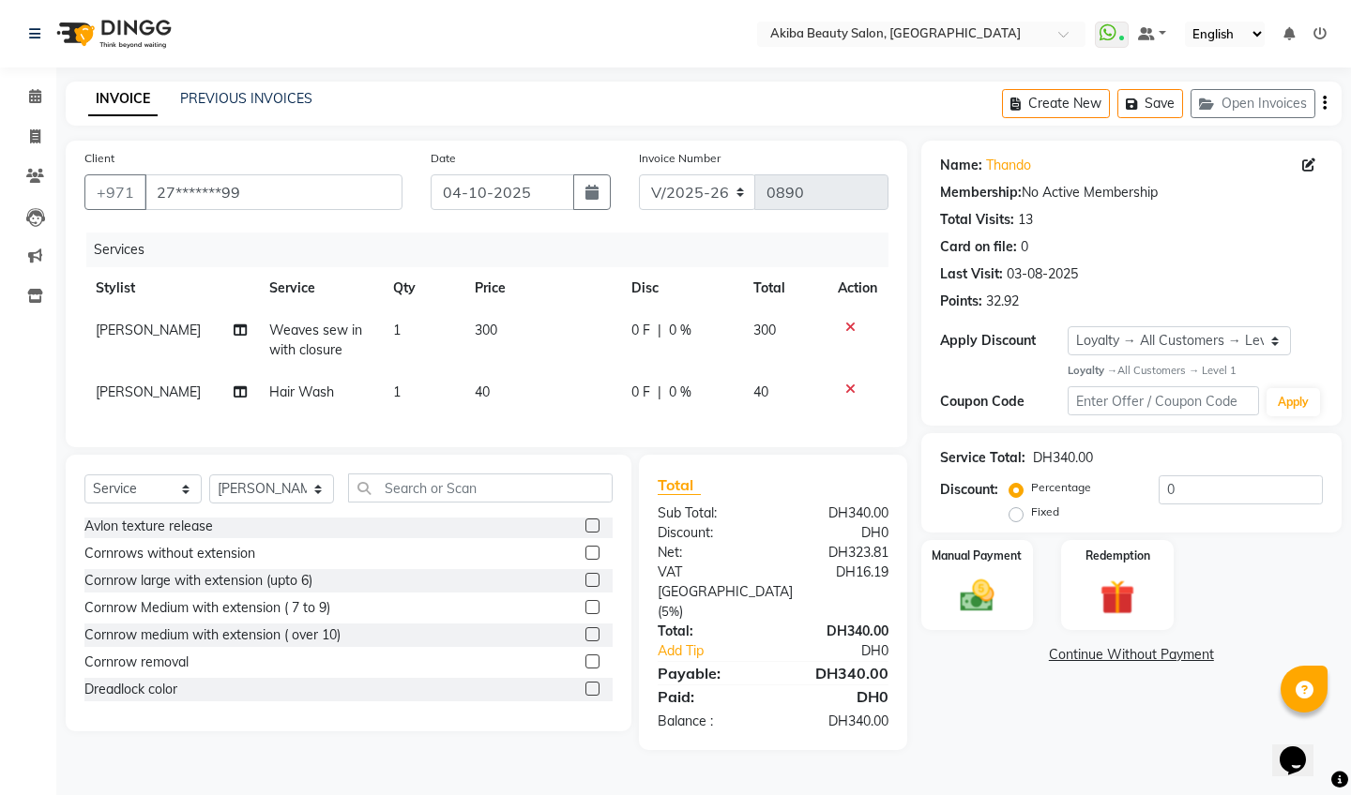
scroll to position [1042, 0]
click at [596, 658] on label at bounding box center [592, 656] width 14 height 14
click at [596, 658] on input "checkbox" at bounding box center [591, 657] width 12 height 12
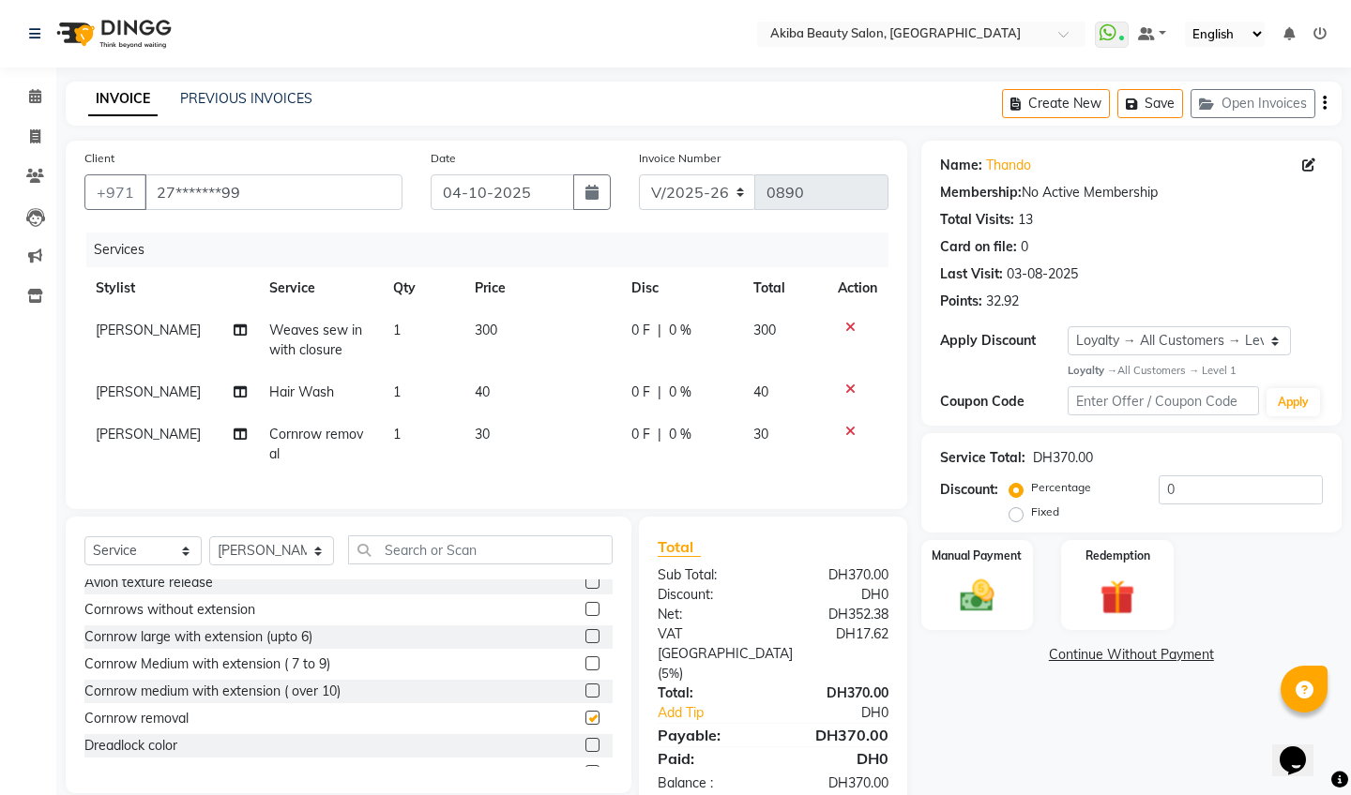
checkbox input "false"
click at [995, 601] on img at bounding box center [976, 596] width 58 height 41
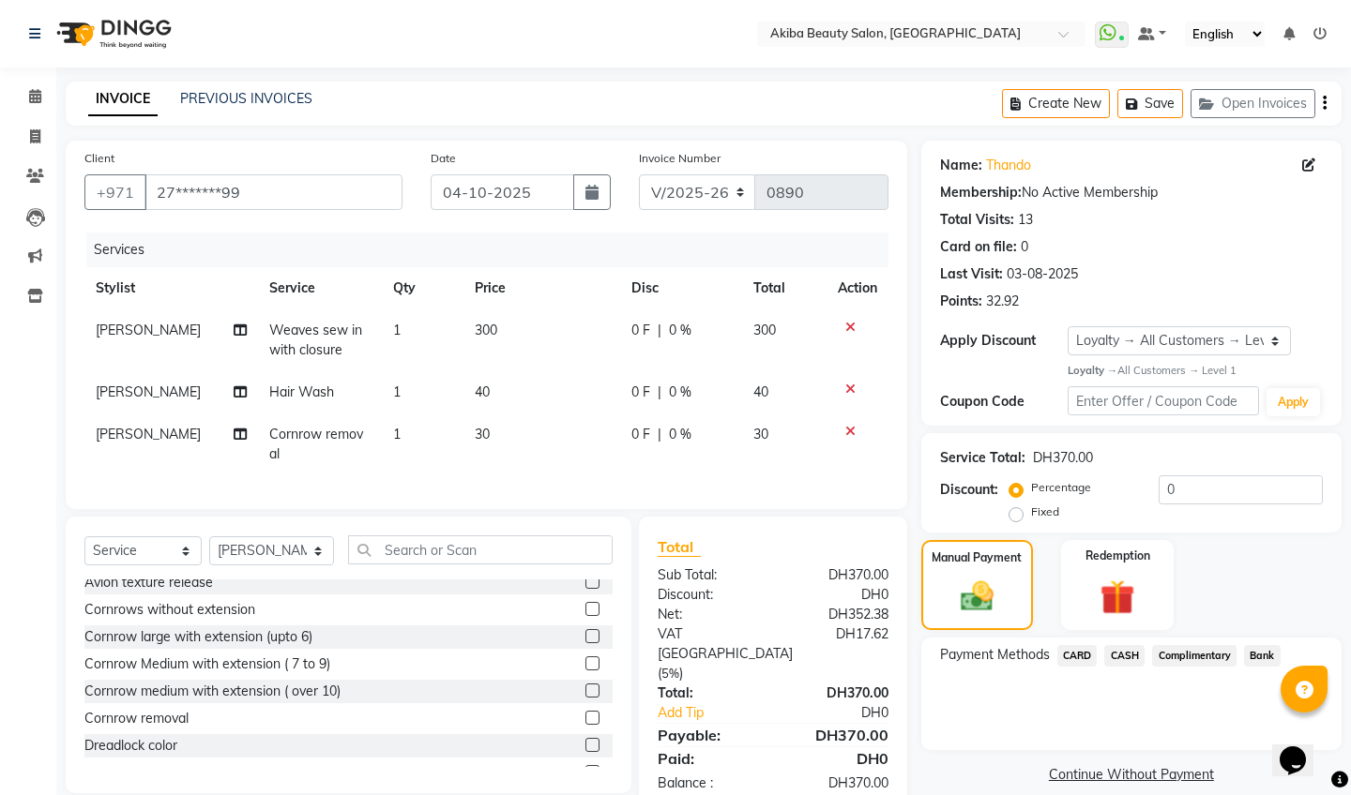
click at [1082, 648] on span "CARD" at bounding box center [1077, 656] width 40 height 22
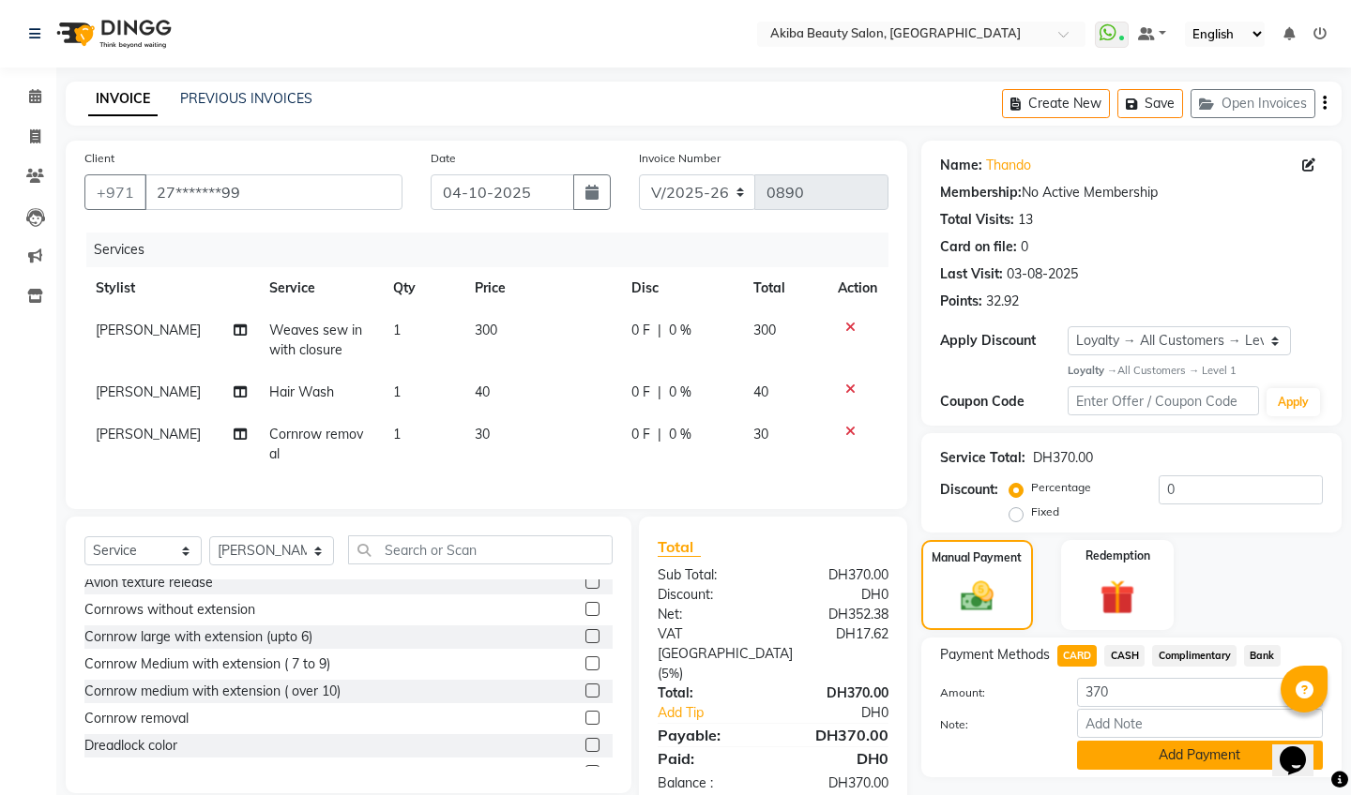
click at [1177, 746] on button "Add Payment" at bounding box center [1200, 755] width 246 height 29
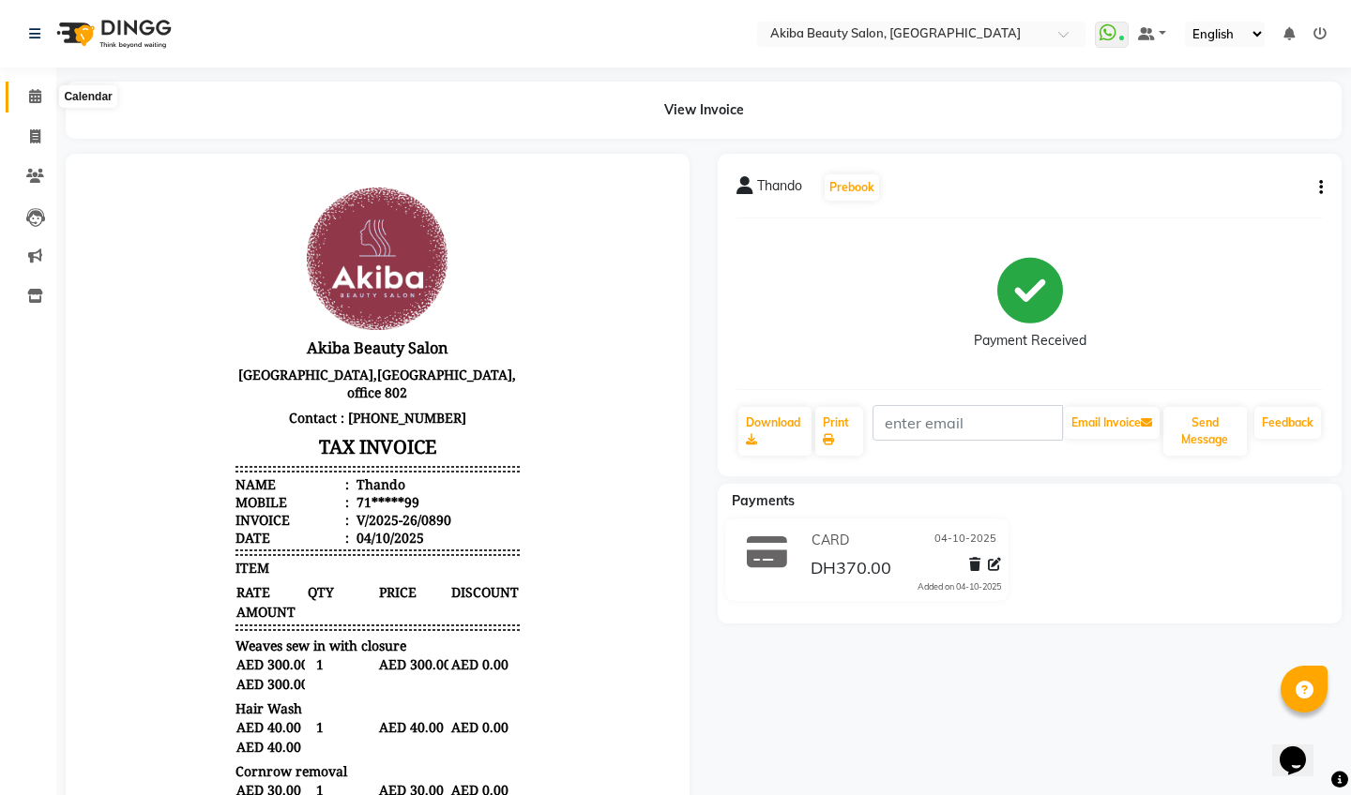
click at [30, 95] on icon at bounding box center [35, 96] width 12 height 14
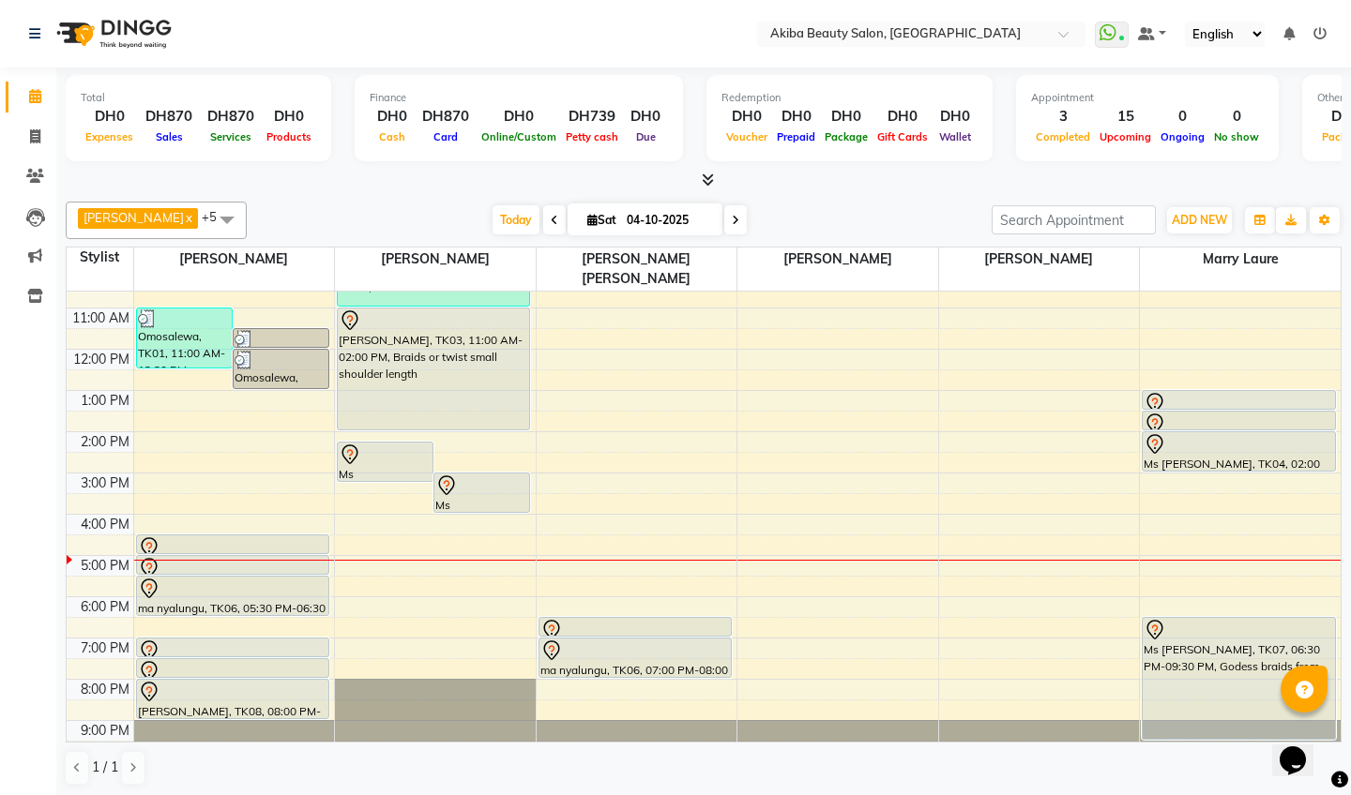
scroll to position [1, 0]
click at [724, 209] on span at bounding box center [735, 218] width 23 height 29
type input "05-10-2025"
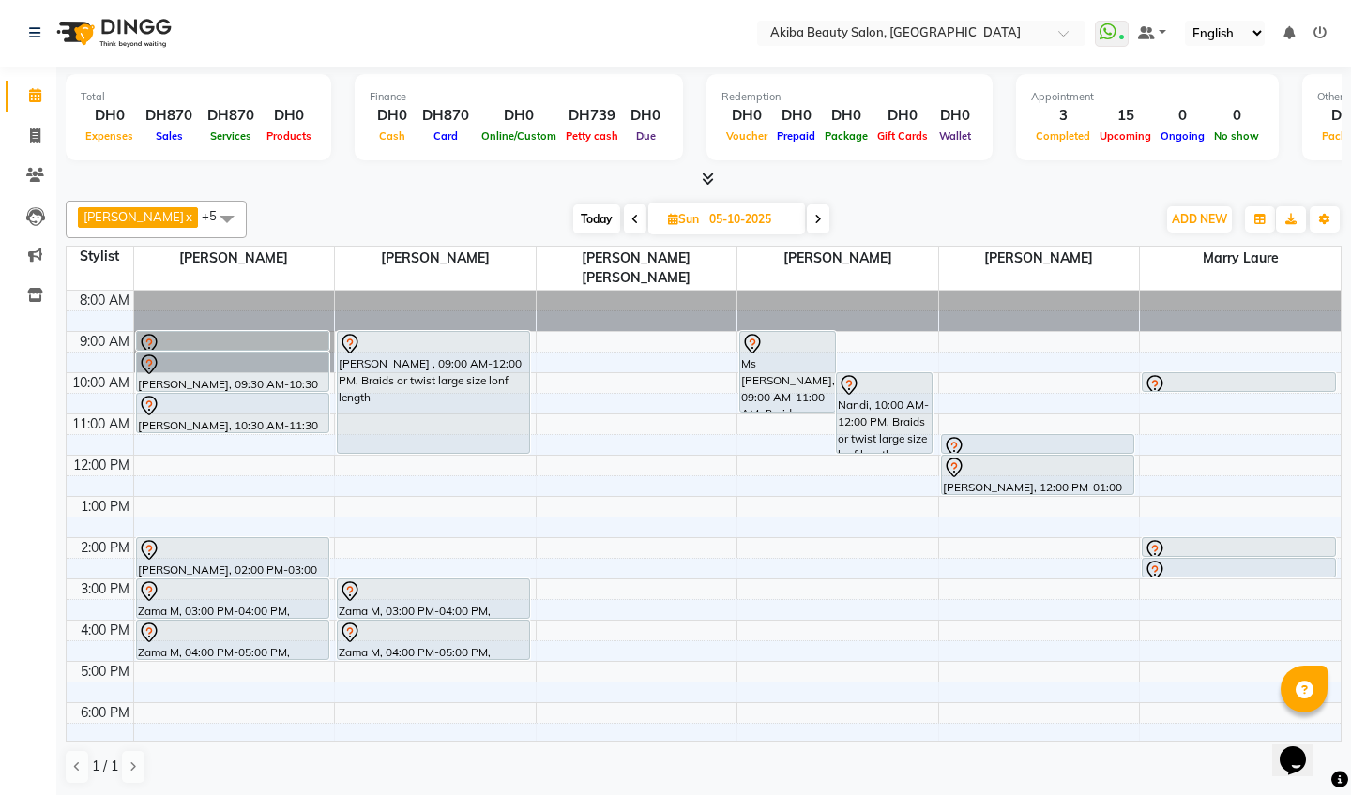
scroll to position [0, 0]
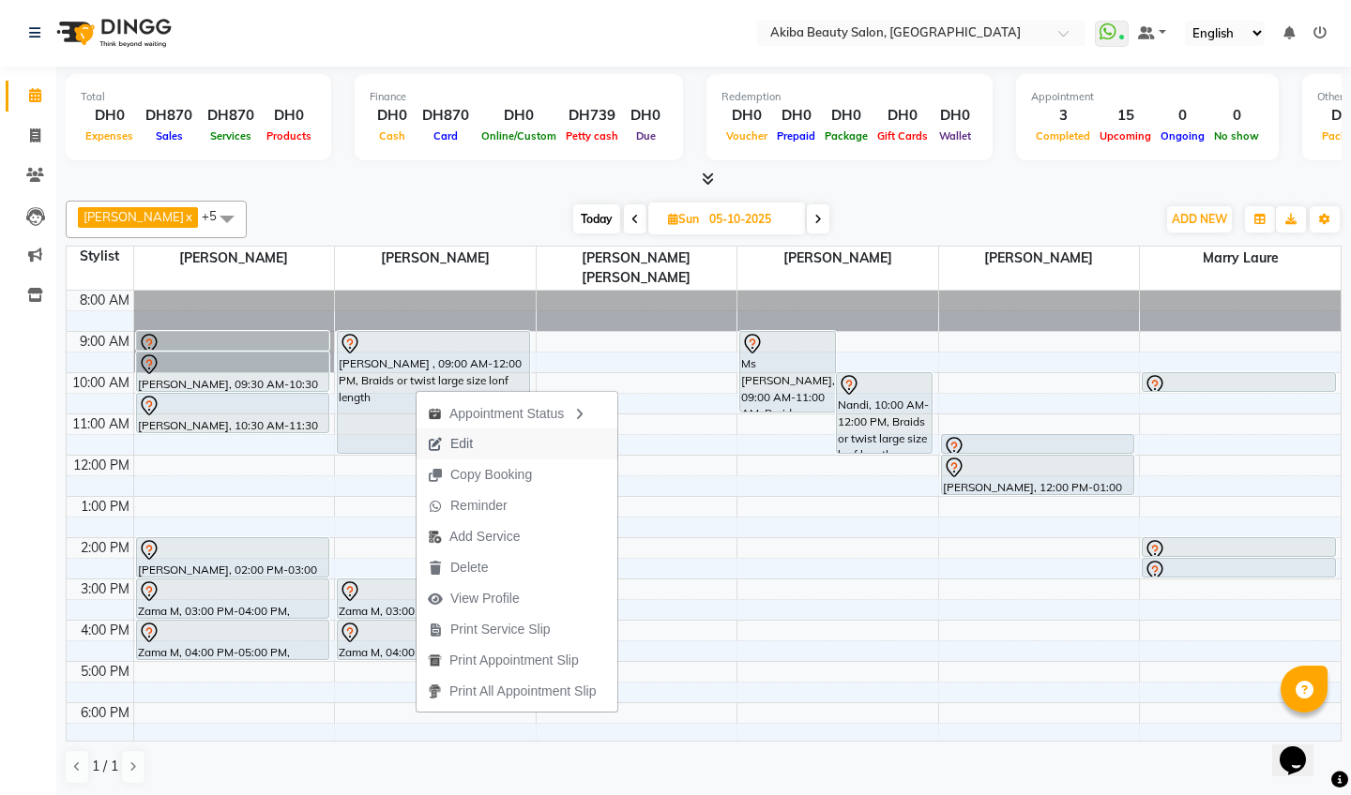
click at [462, 445] on span "Edit" at bounding box center [461, 444] width 23 height 20
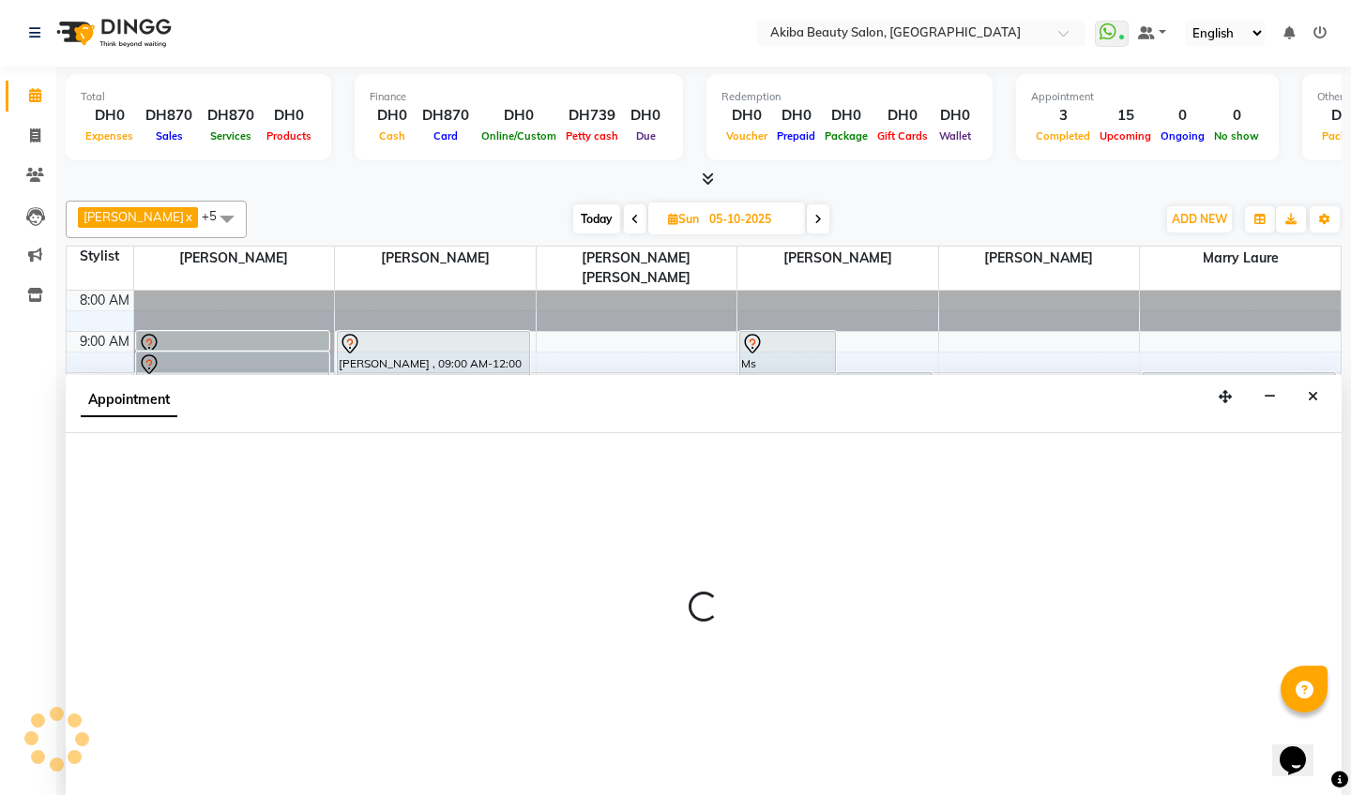
select select "tentative"
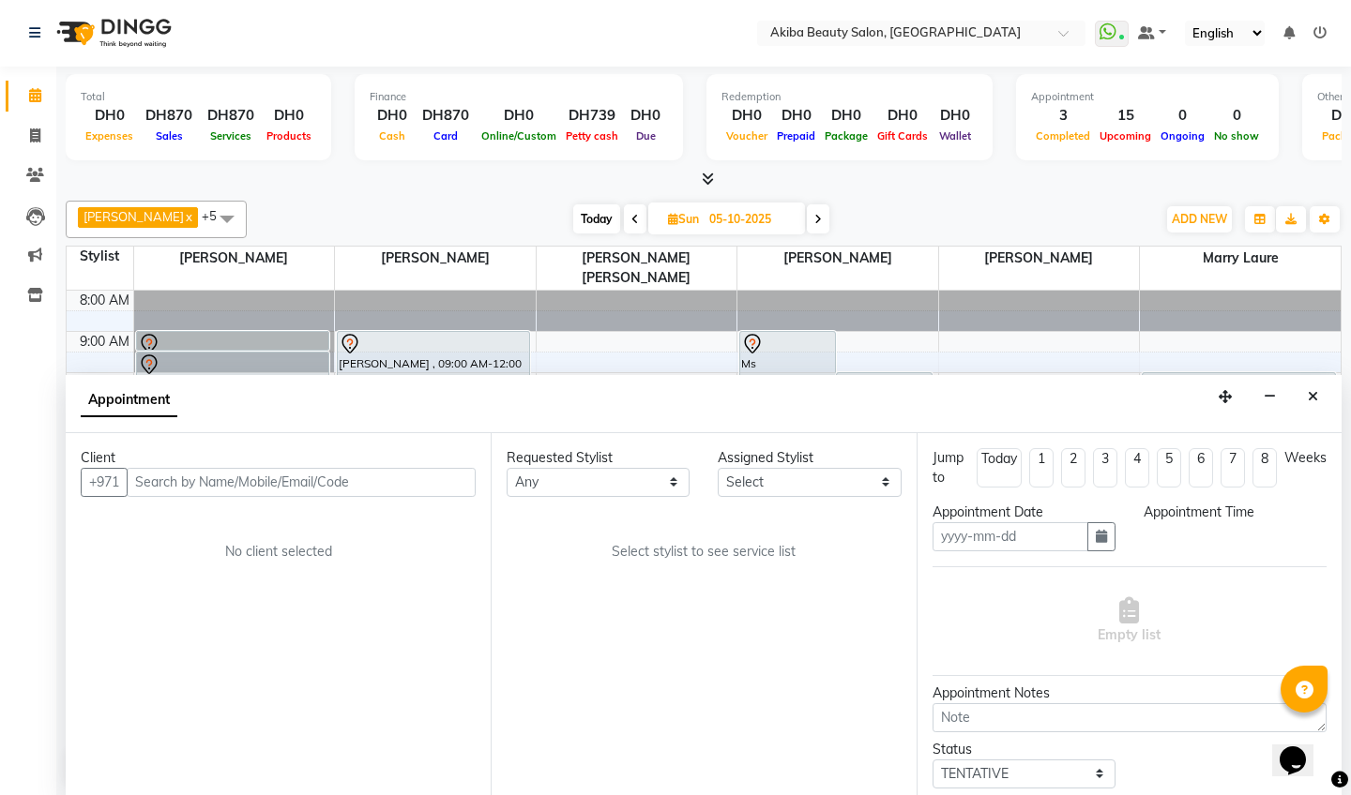
type input "05-10-2025"
select select "540"
select select "75753"
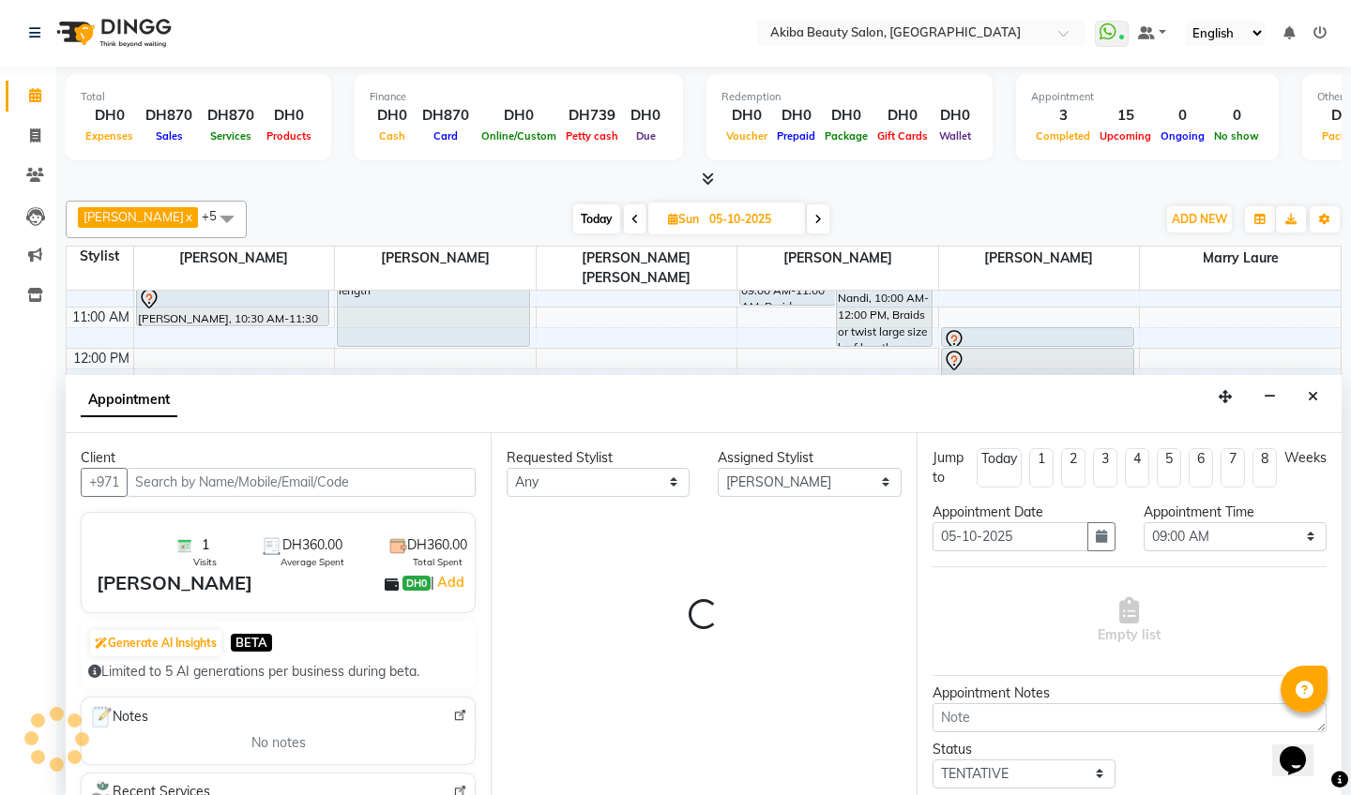
select select "2559"
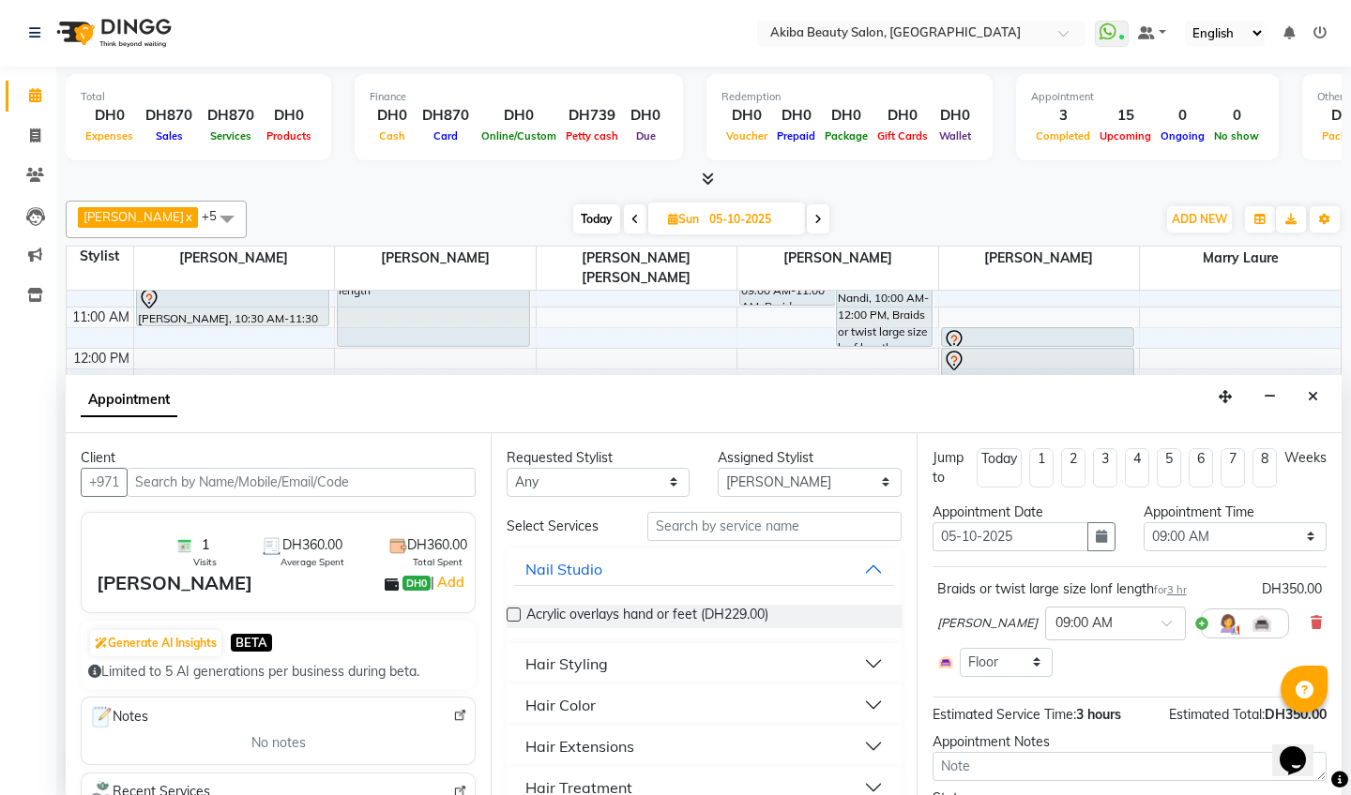
click at [826, 218] on span at bounding box center [818, 218] width 23 height 29
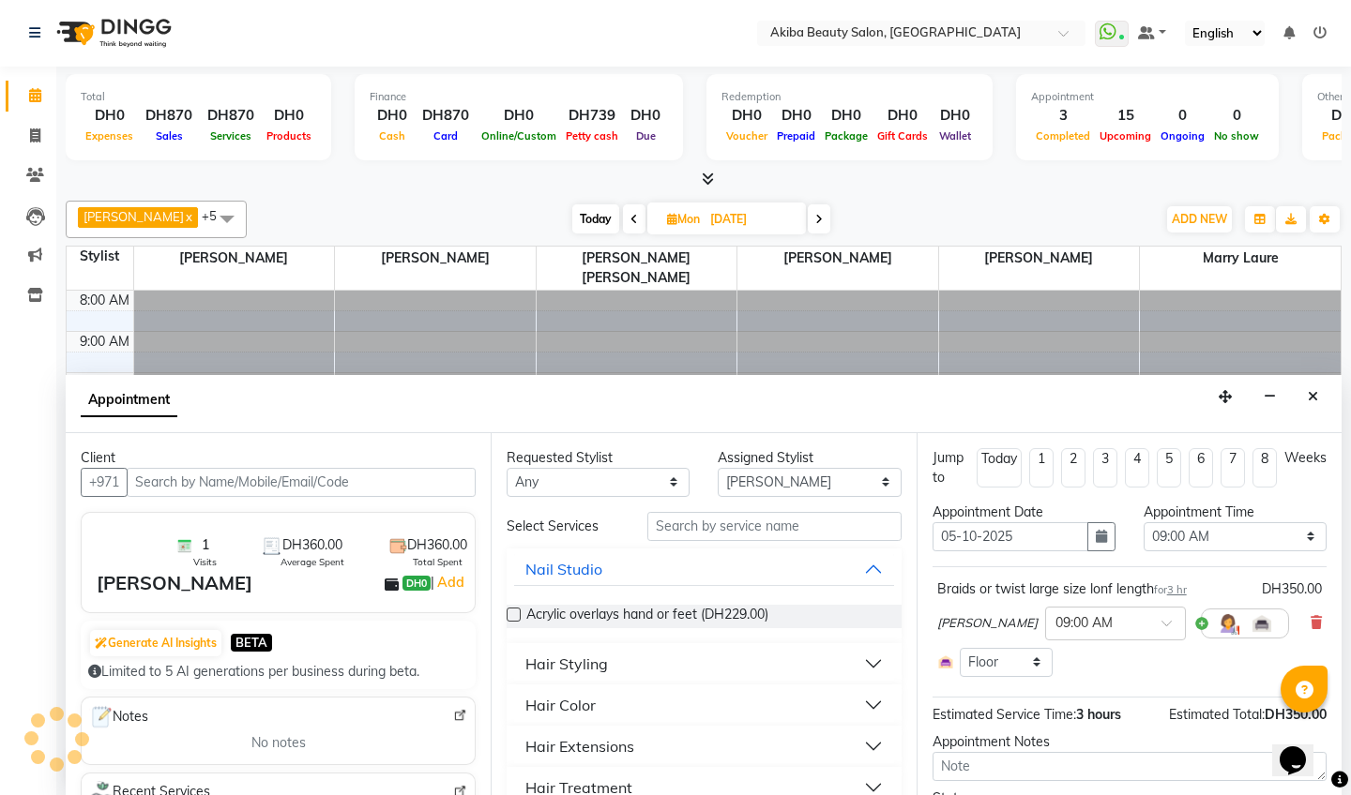
click at [826, 218] on span at bounding box center [819, 218] width 23 height 29
click at [826, 218] on span at bounding box center [817, 218] width 23 height 29
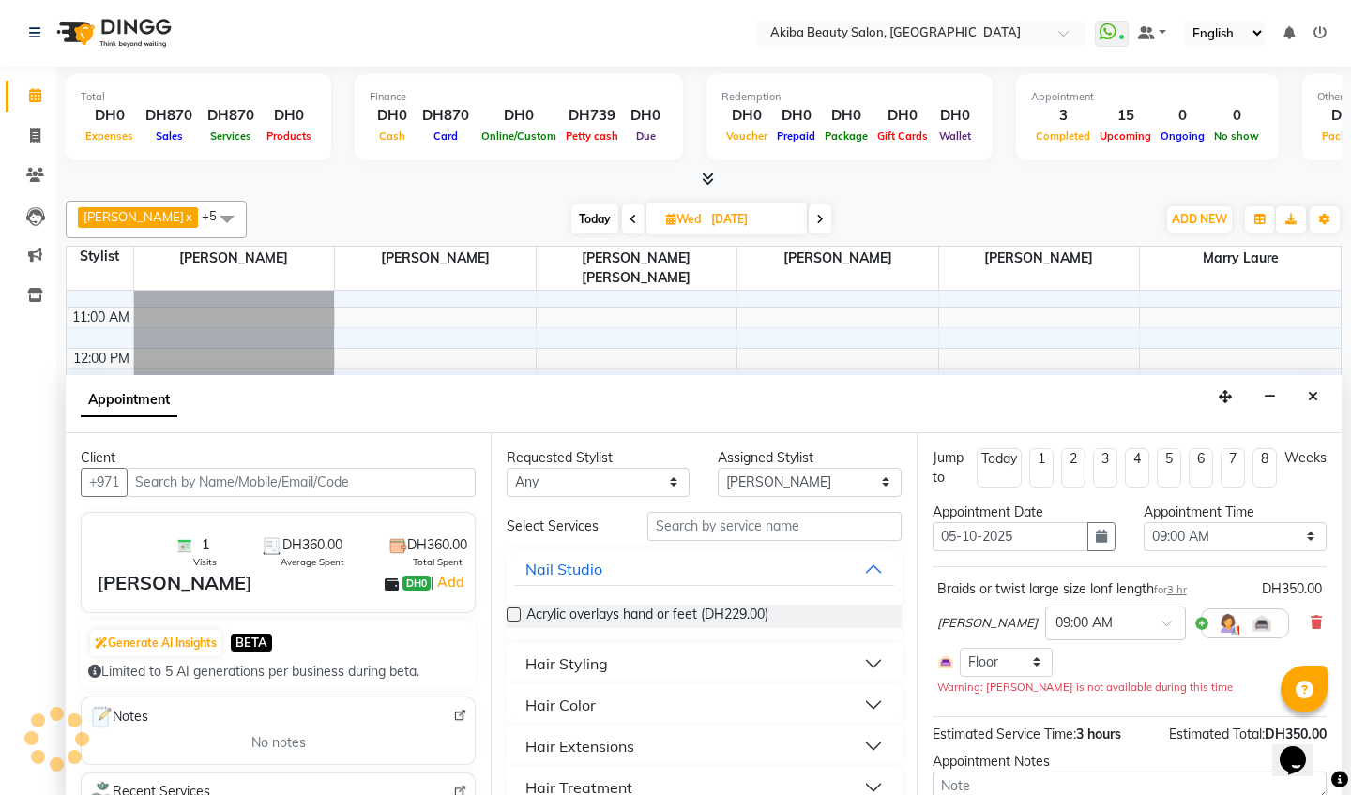
click at [821, 216] on icon at bounding box center [820, 219] width 8 height 11
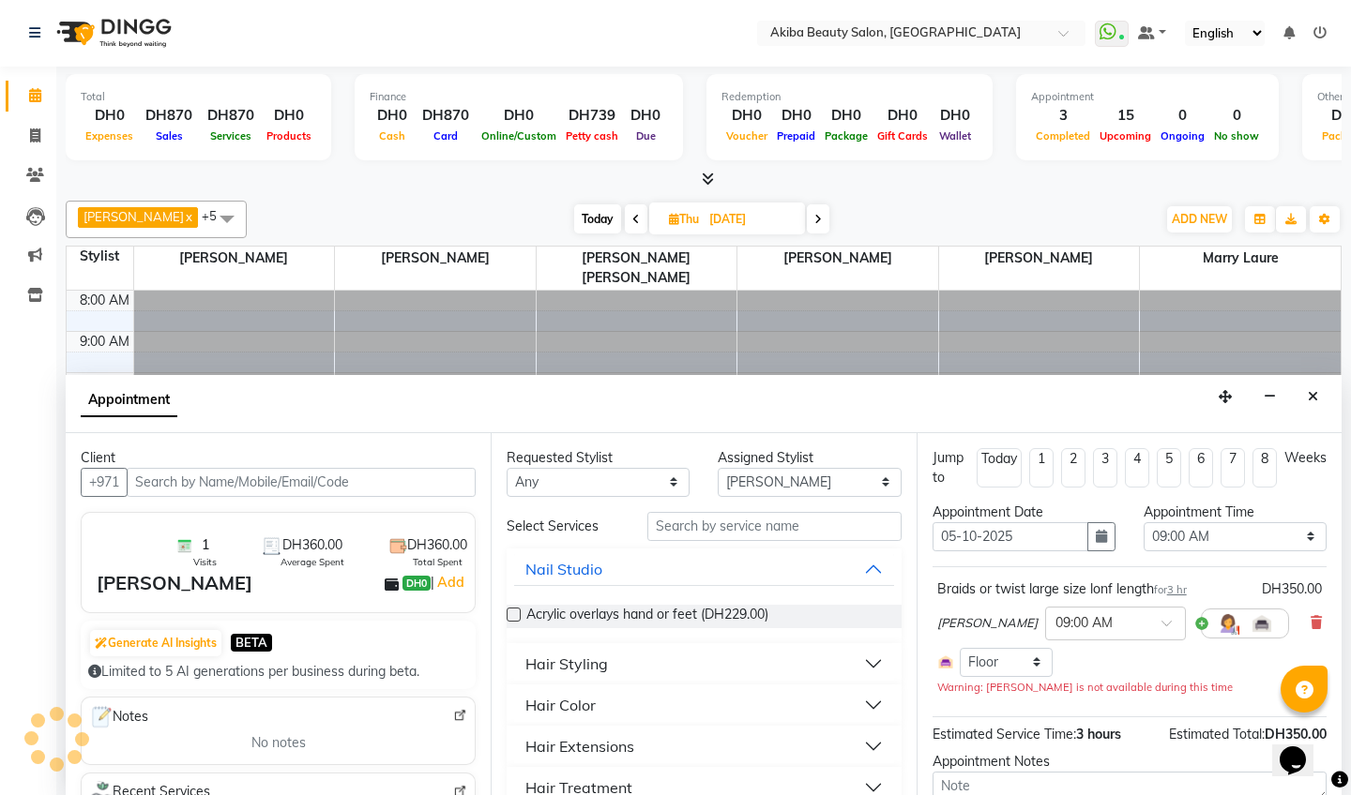
click at [821, 216] on icon at bounding box center [818, 219] width 8 height 11
click at [821, 216] on span at bounding box center [815, 218] width 23 height 29
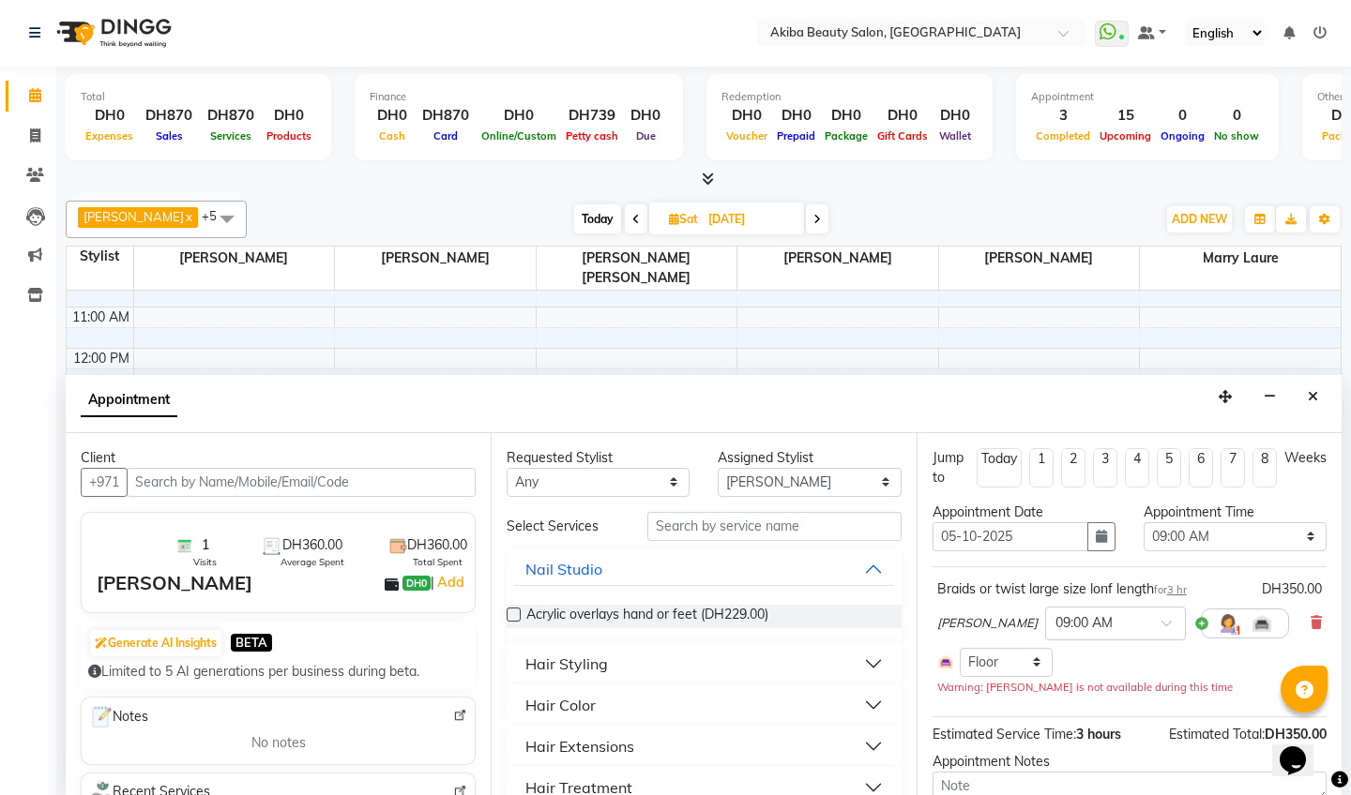
click at [816, 215] on icon at bounding box center [817, 219] width 8 height 11
click at [632, 214] on icon at bounding box center [635, 219] width 8 height 11
type input "[DATE]"
click at [953, 538] on input "05-10-2025" at bounding box center [1010, 536] width 156 height 29
type input "0-10-2025"
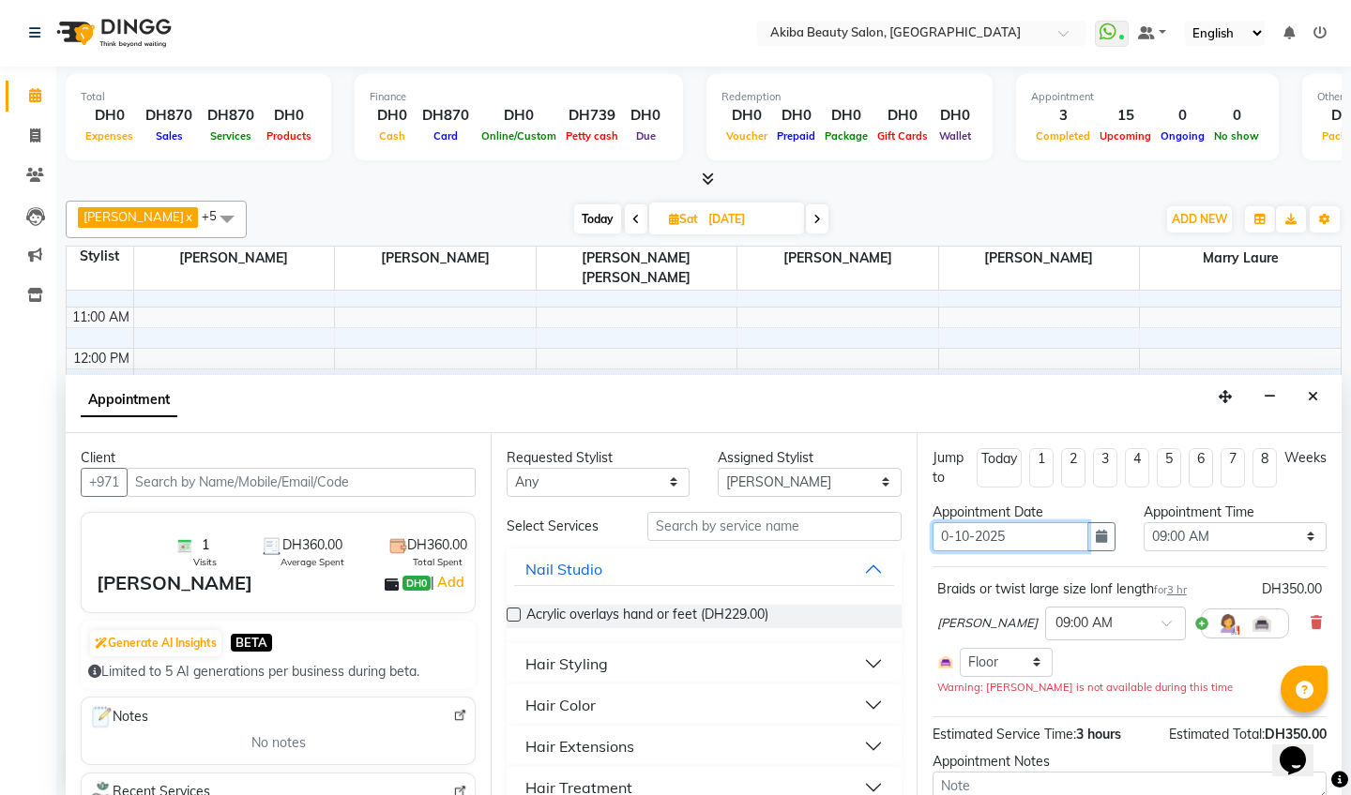
type input "01-10-2025"
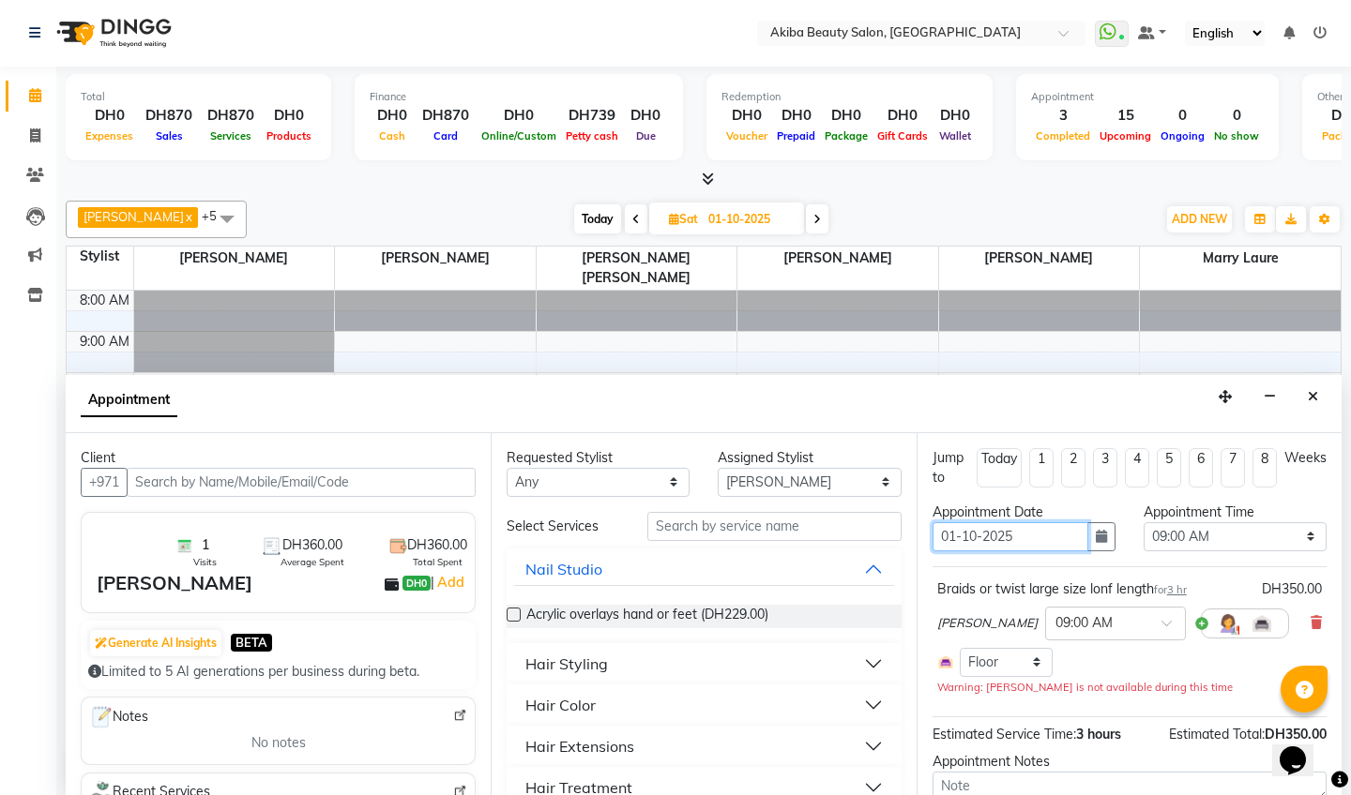
select select "540"
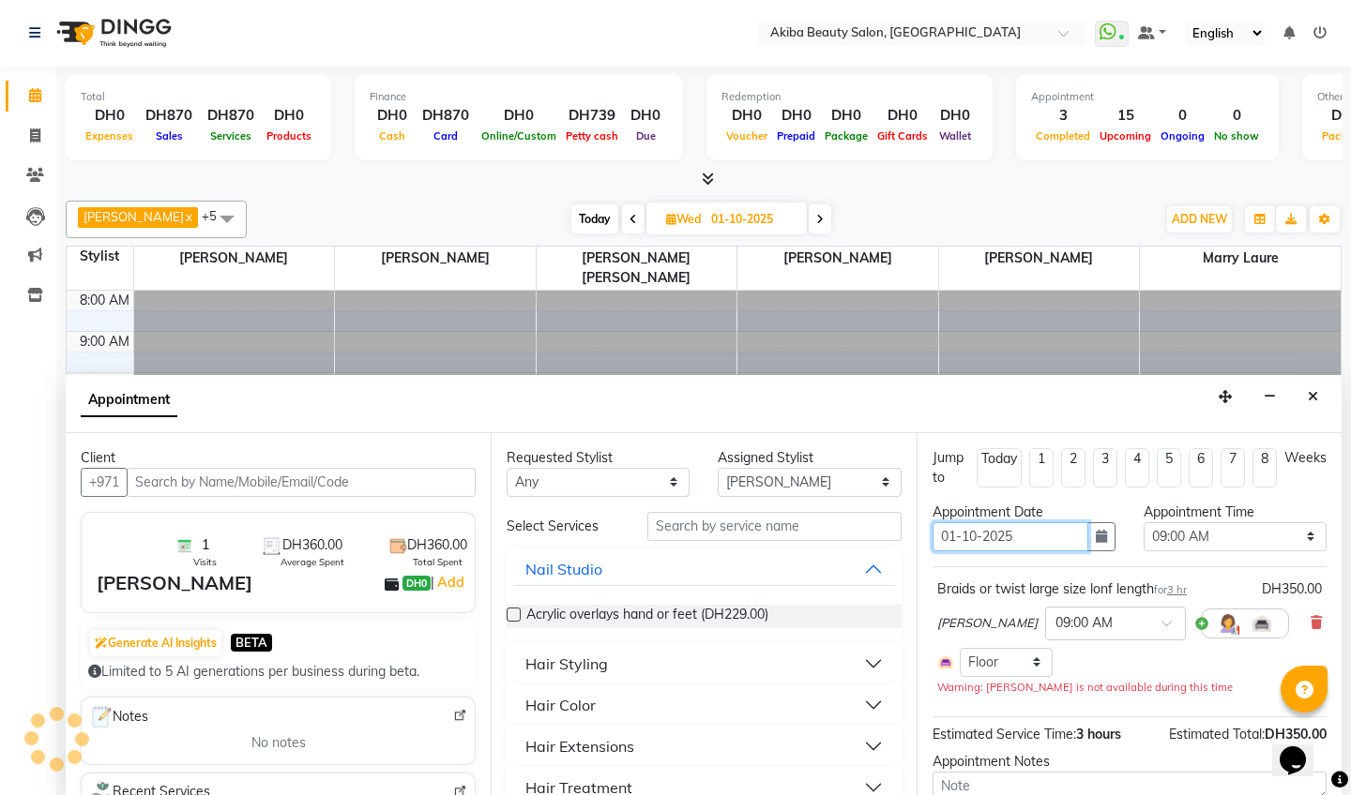
type input "011-10-2025"
select select "540"
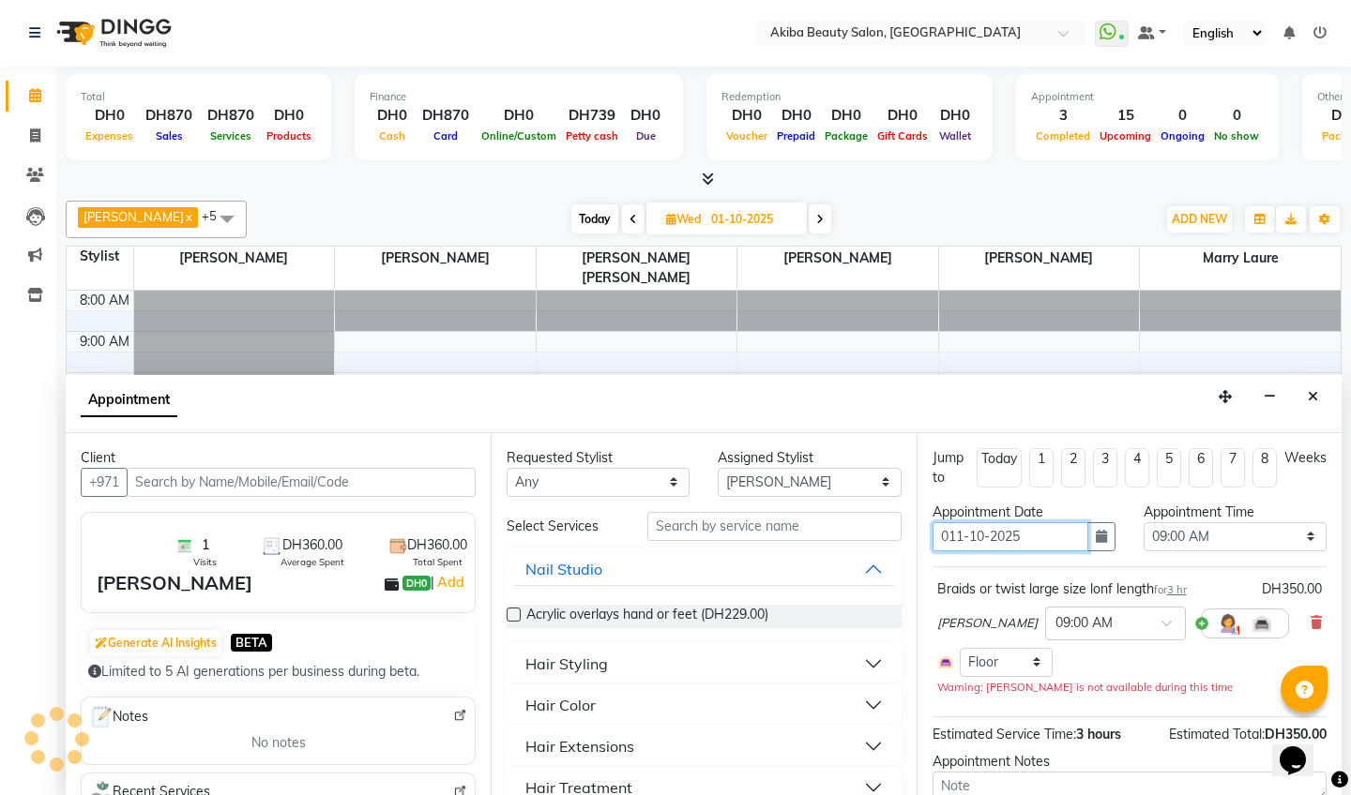
scroll to position [107, 0]
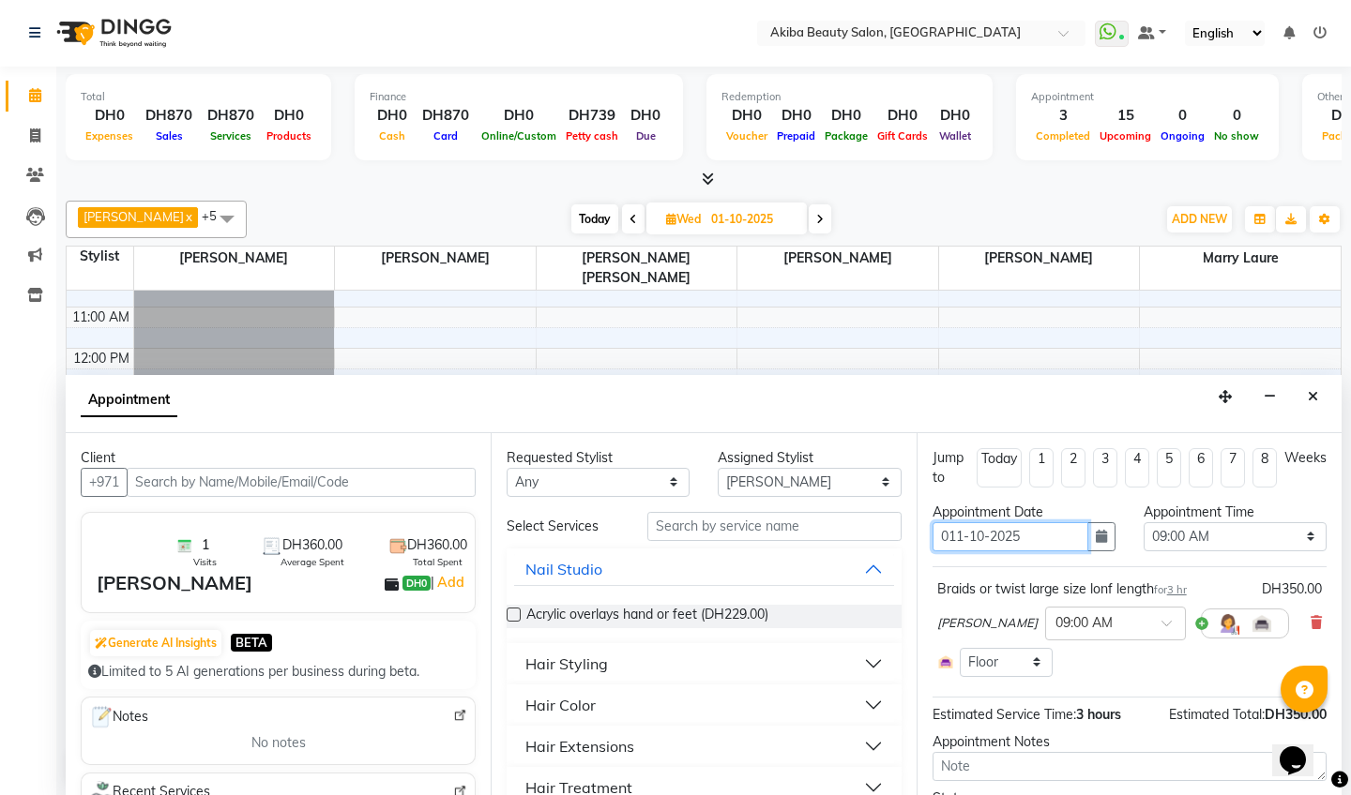
click at [950, 537] on input "011-10-2025" at bounding box center [1010, 536] width 156 height 29
type input "[DATE]"
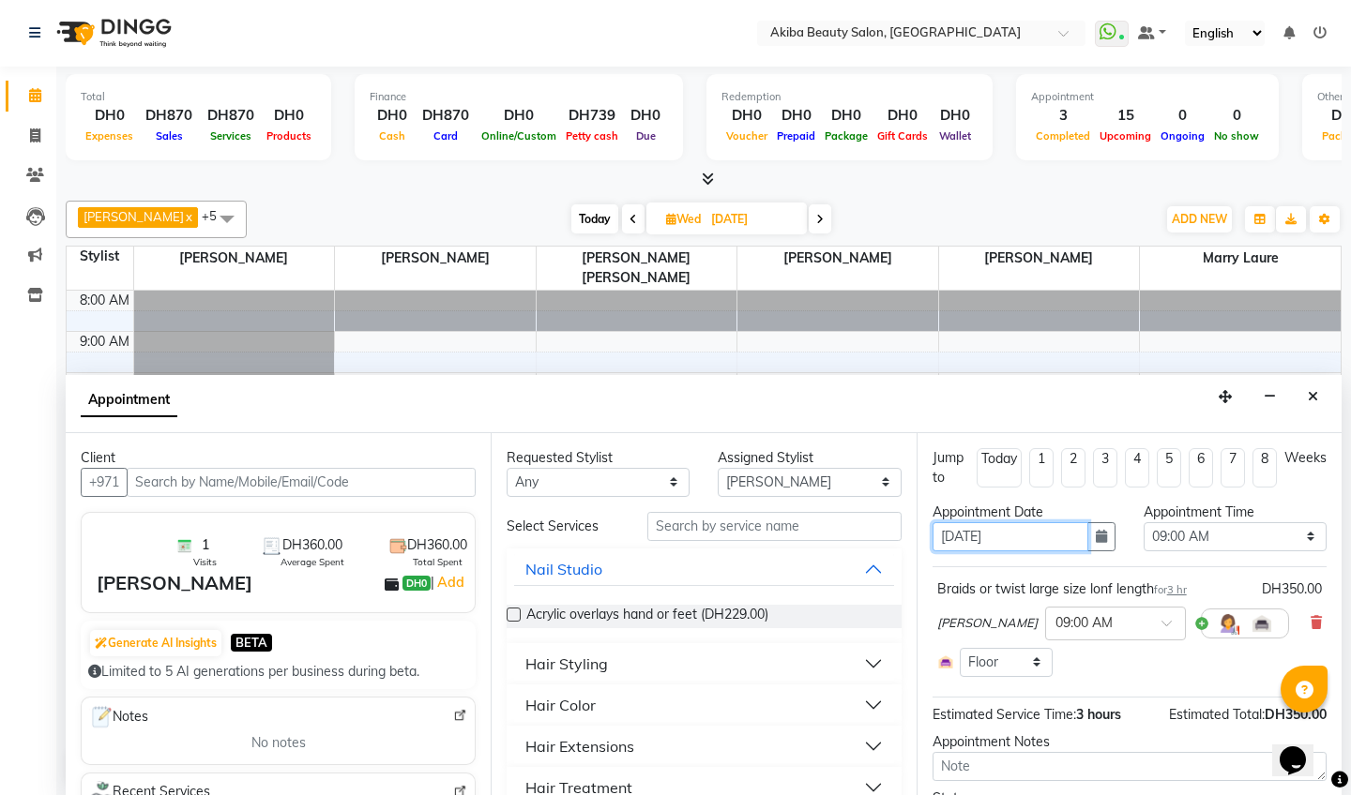
select select "540"
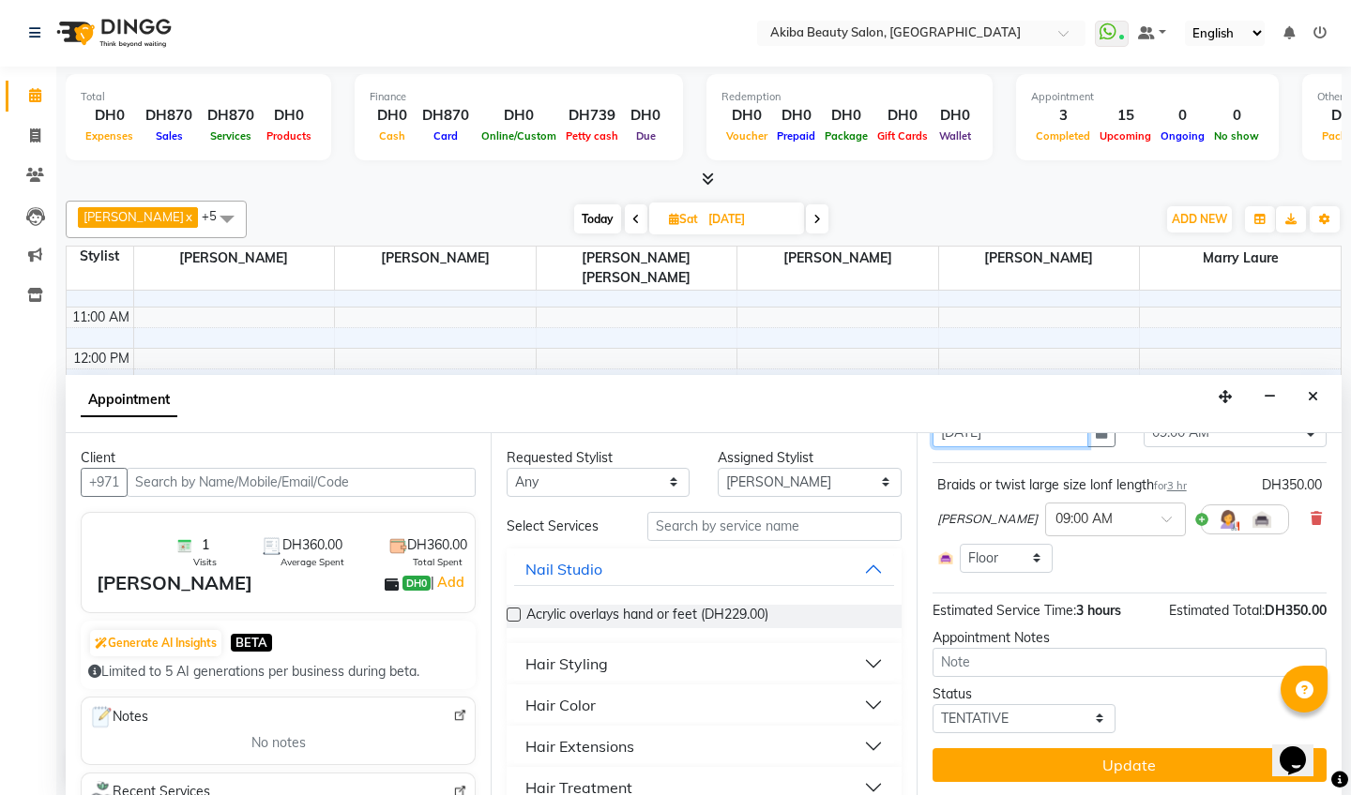
scroll to position [104, 0]
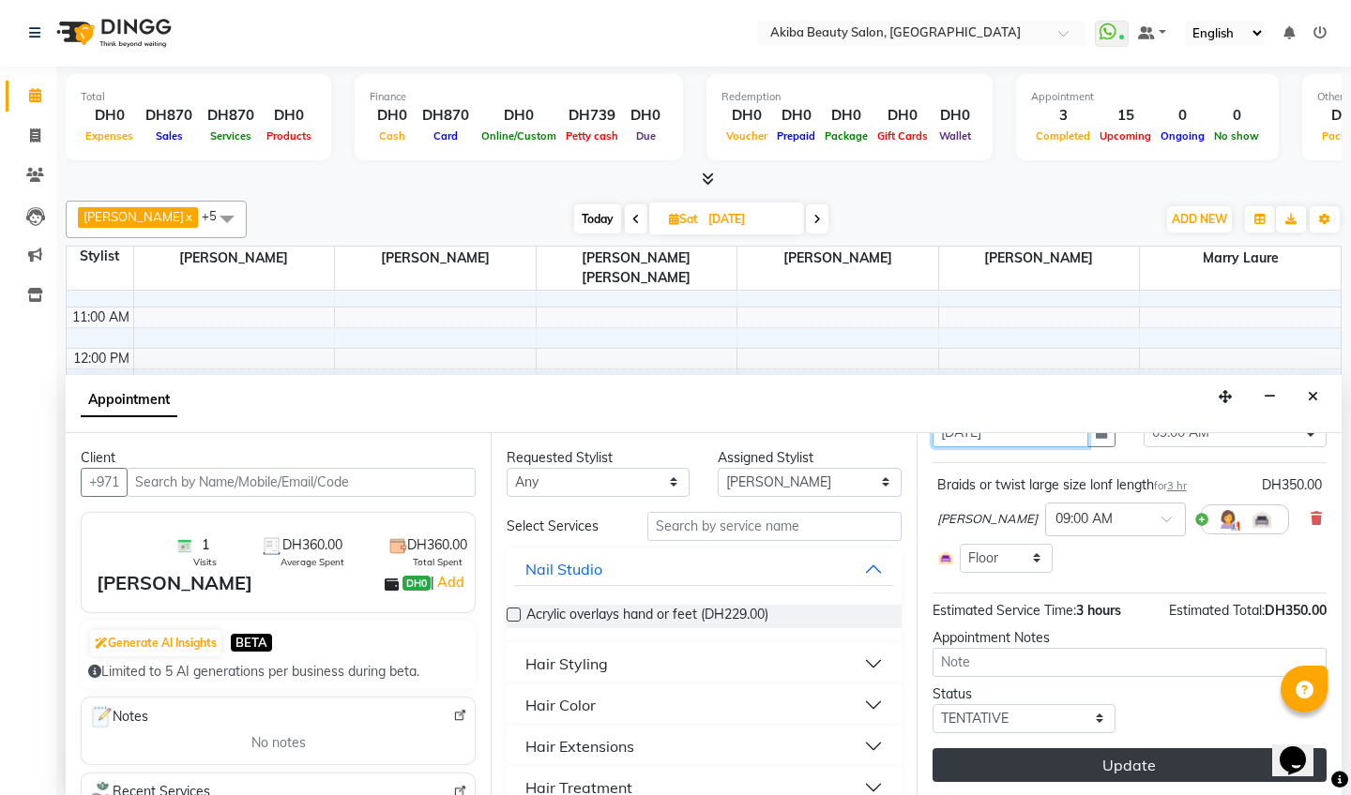
type input "[DATE]"
click at [1106, 765] on button "Update" at bounding box center [1129, 766] width 394 height 34
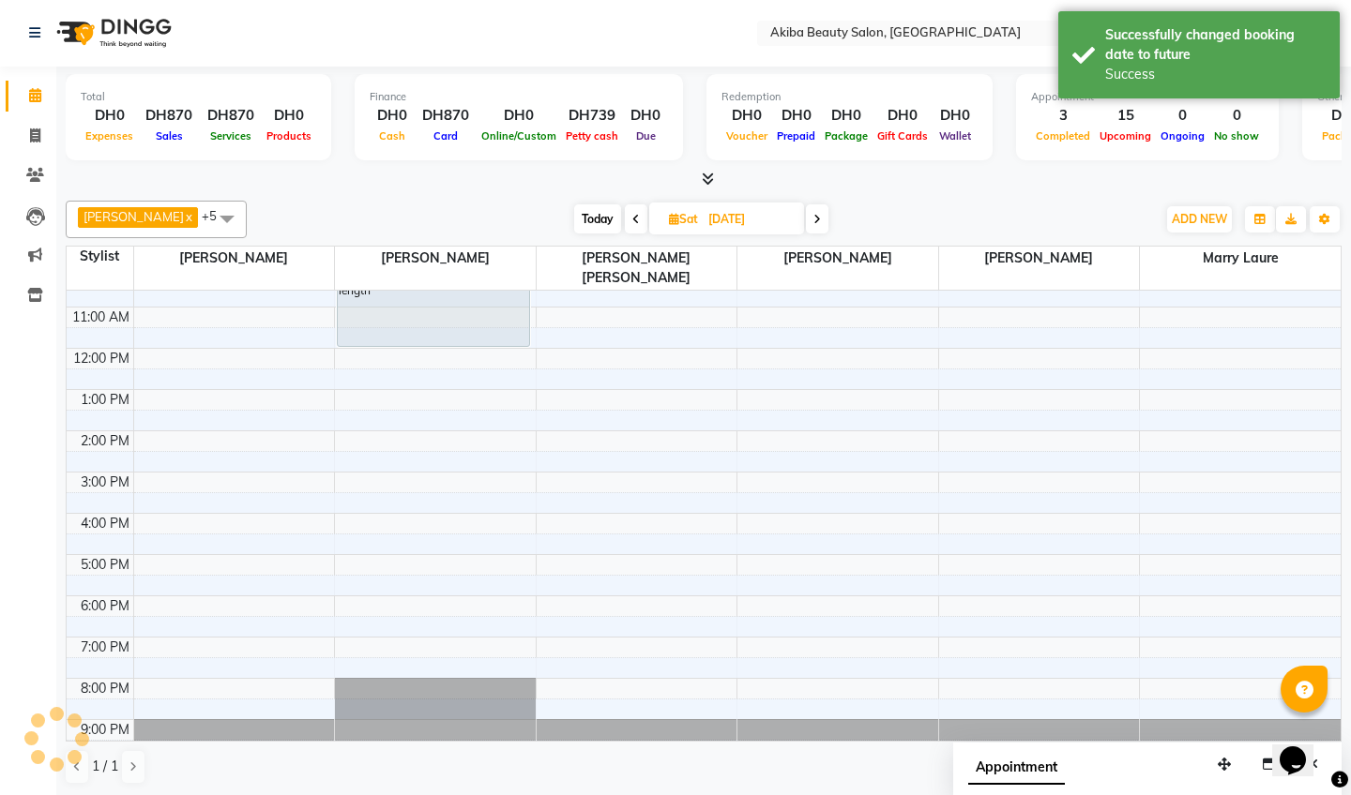
scroll to position [0, 0]
click at [604, 231] on span "Today" at bounding box center [597, 219] width 47 height 29
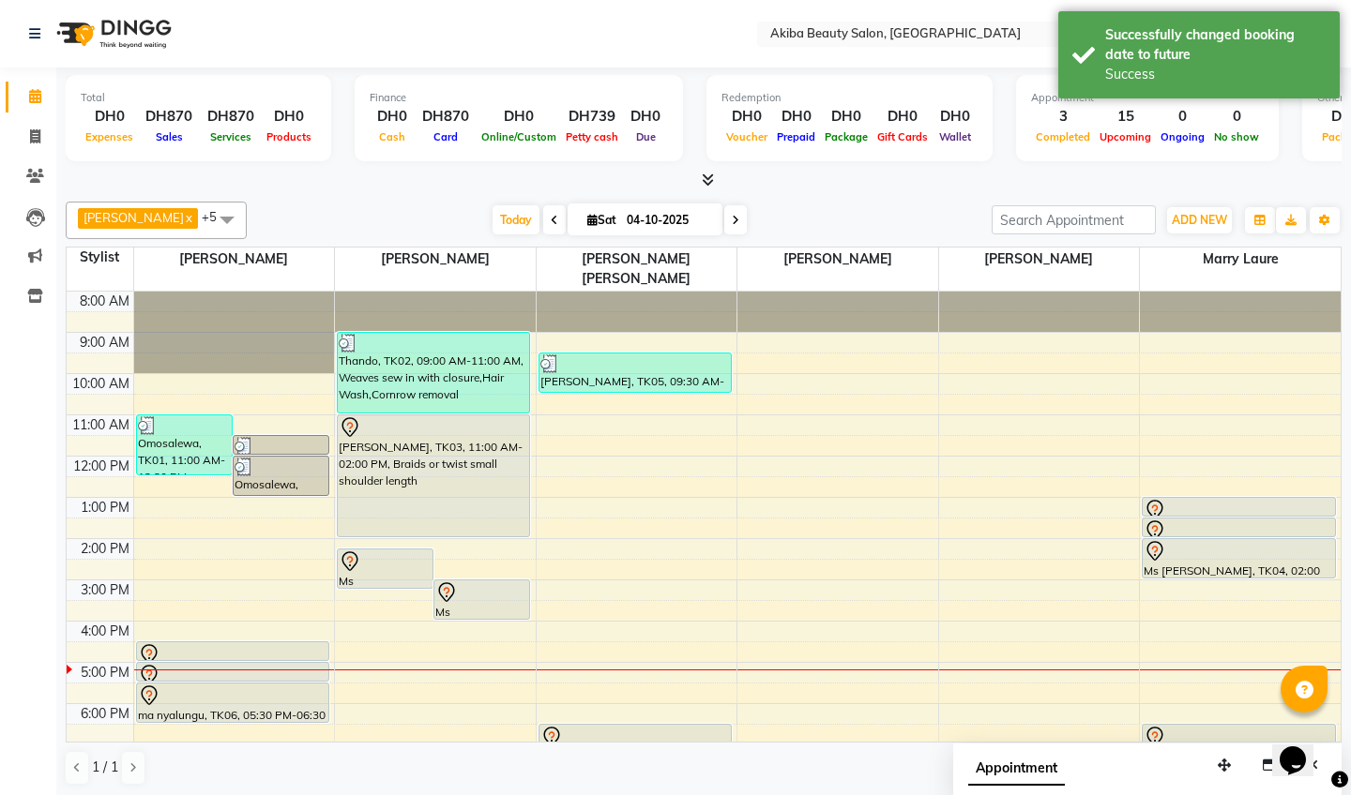
click at [733, 213] on span at bounding box center [735, 219] width 23 height 29
type input "05-10-2025"
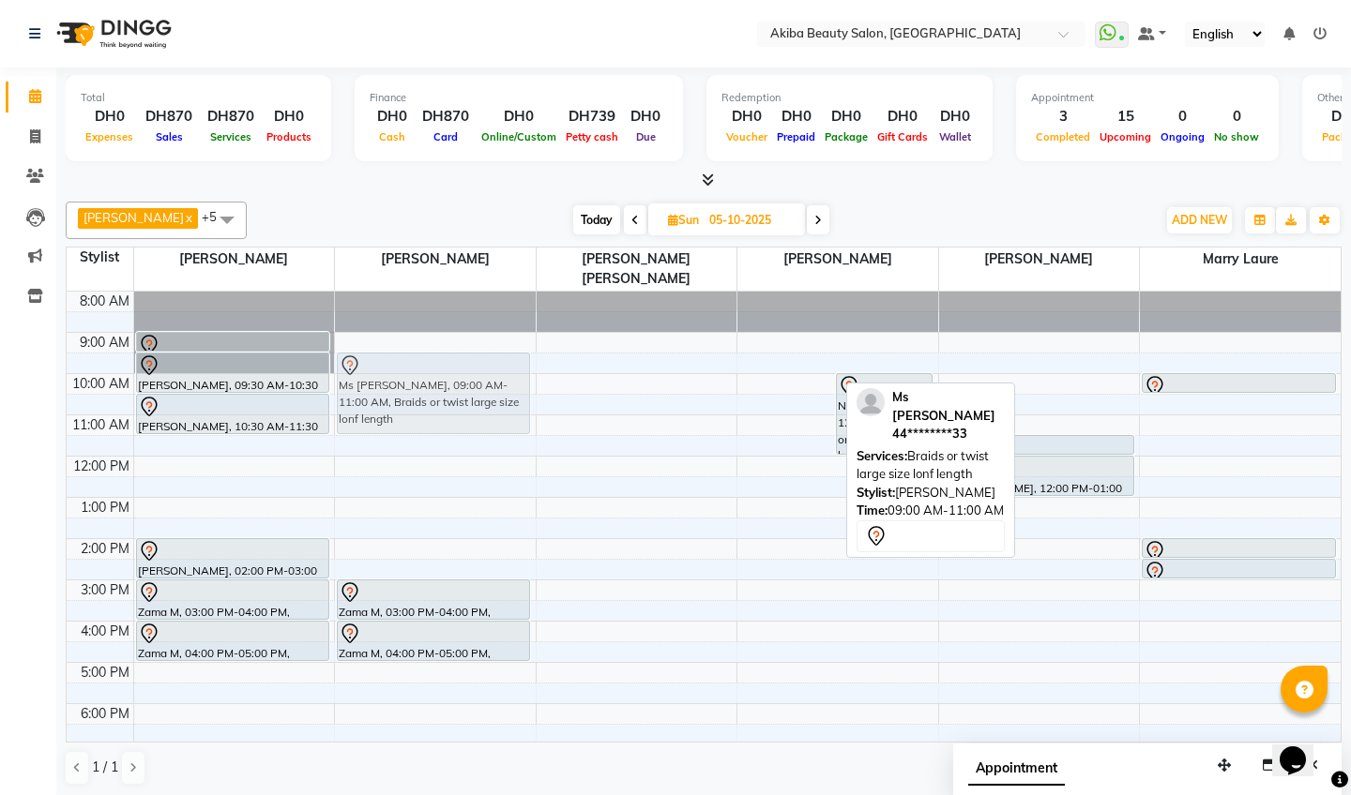
drag, startPoint x: 774, startPoint y: 345, endPoint x: 517, endPoint y: 372, distance: 258.5
click at [517, 372] on tr "[PERSON_NAME], 09:00 AM-09:30 AM, Single braids removal from [PERSON_NAME], 09:…" at bounding box center [704, 580] width 1274 height 577
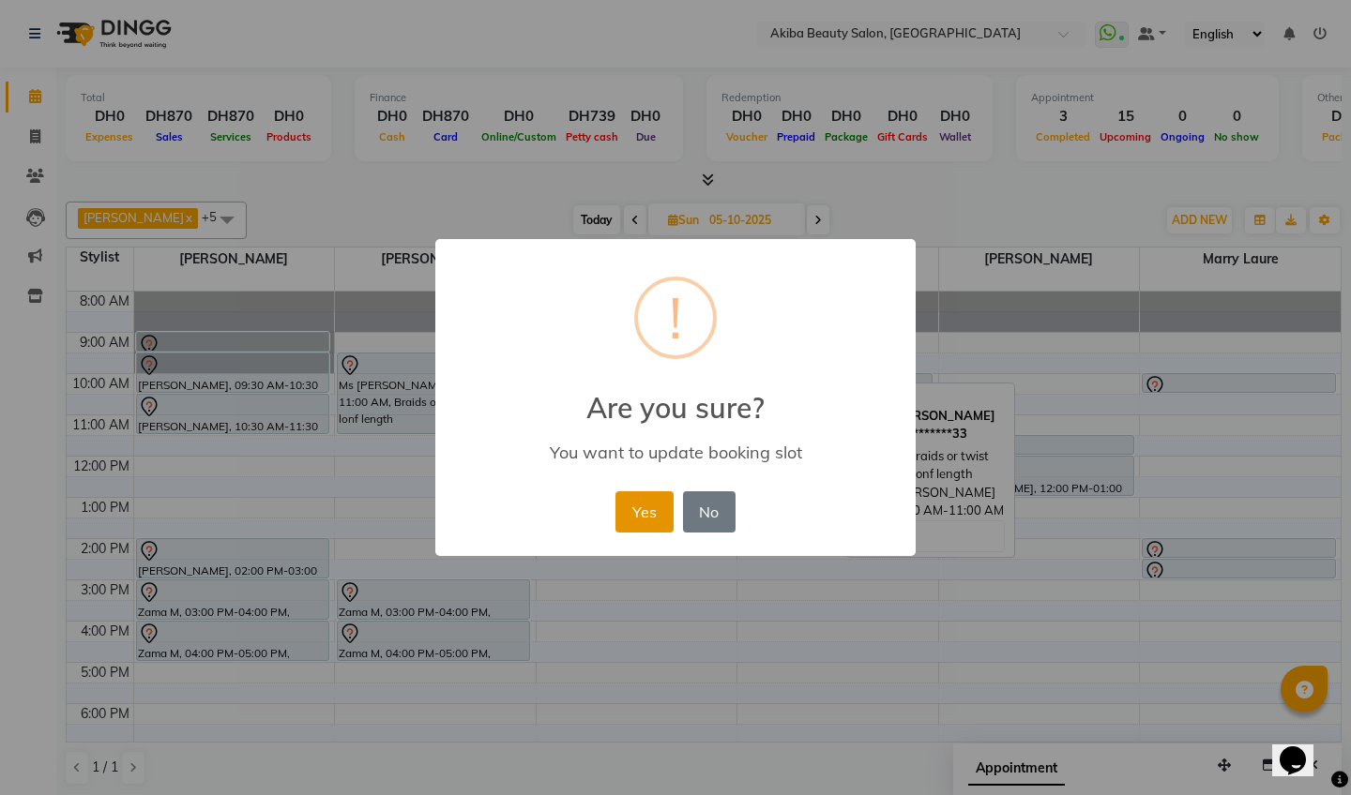
click at [645, 517] on button "Yes" at bounding box center [643, 512] width 57 height 41
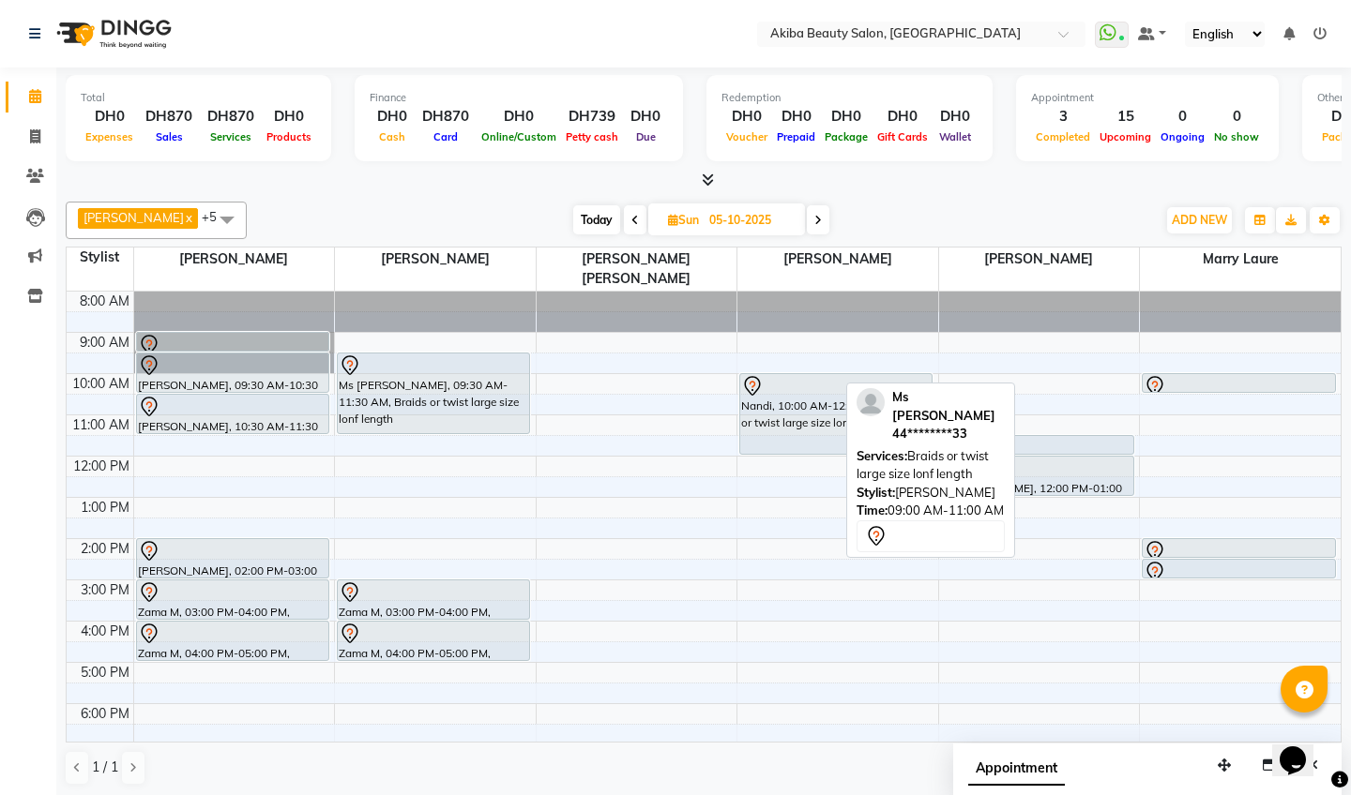
scroll to position [1, 0]
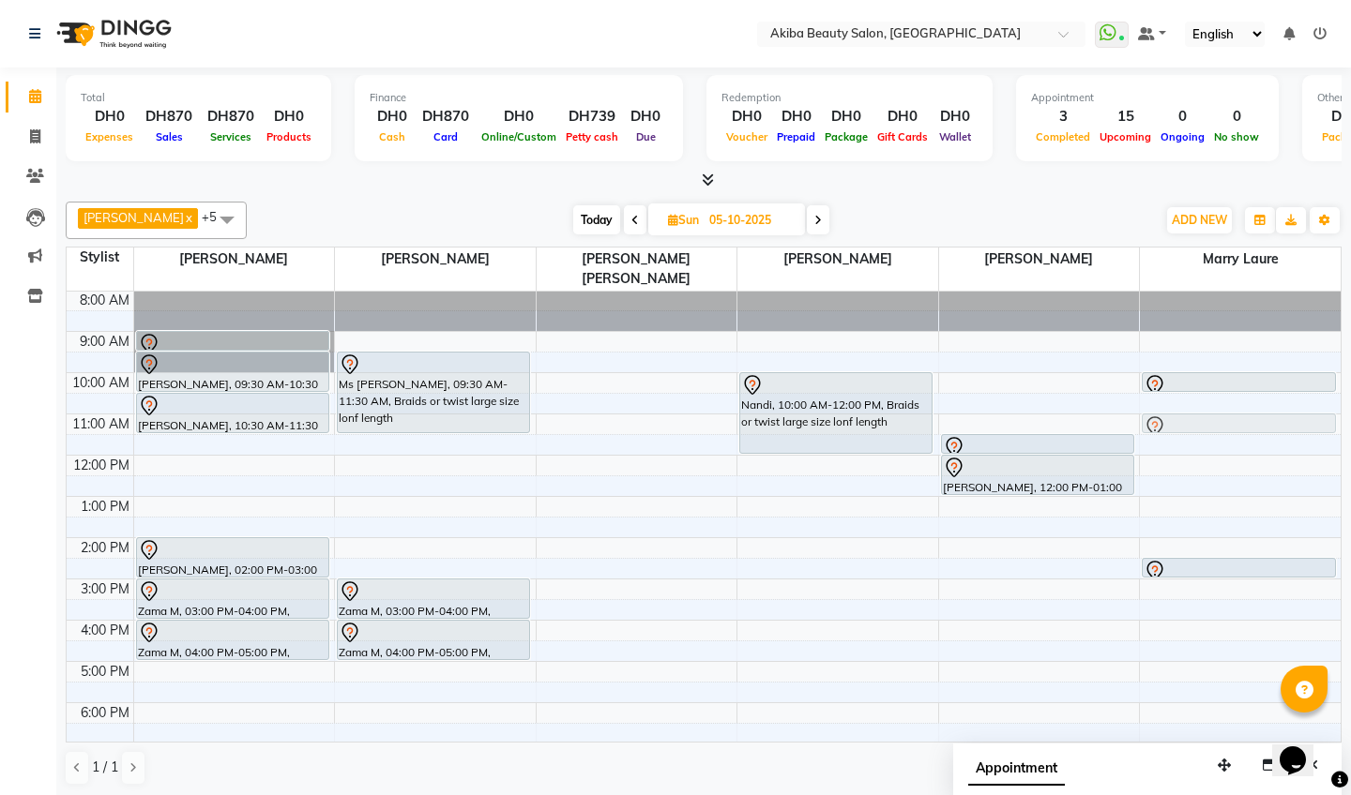
drag, startPoint x: 1212, startPoint y: 522, endPoint x: 1202, endPoint y: 401, distance: 122.4
click at [1202, 401] on div "[PERSON_NAME], 10:00 AM-10:30 AM, Wash and blow dry [PERSON_NAME], 02:00 PM-02:…" at bounding box center [1240, 579] width 201 height 577
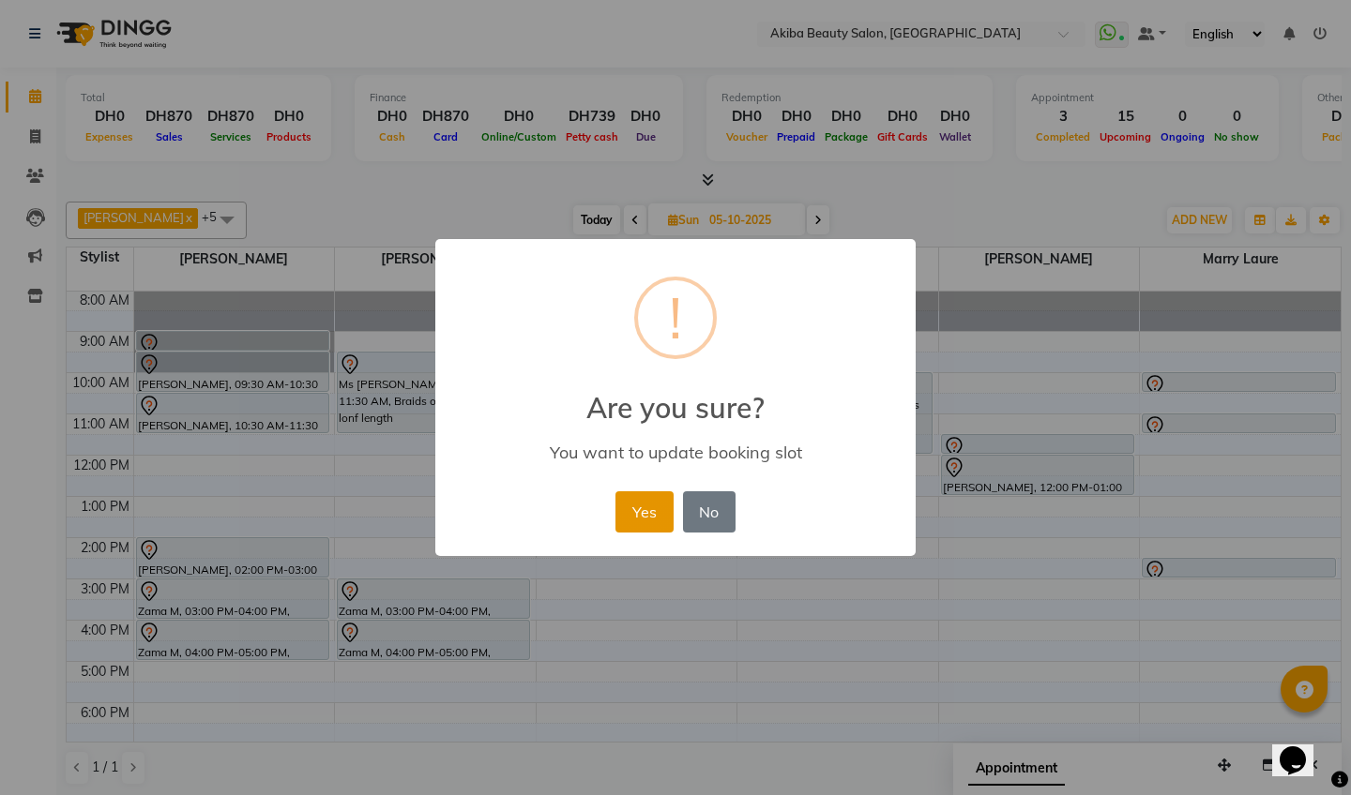
click at [650, 502] on button "Yes" at bounding box center [643, 512] width 57 height 41
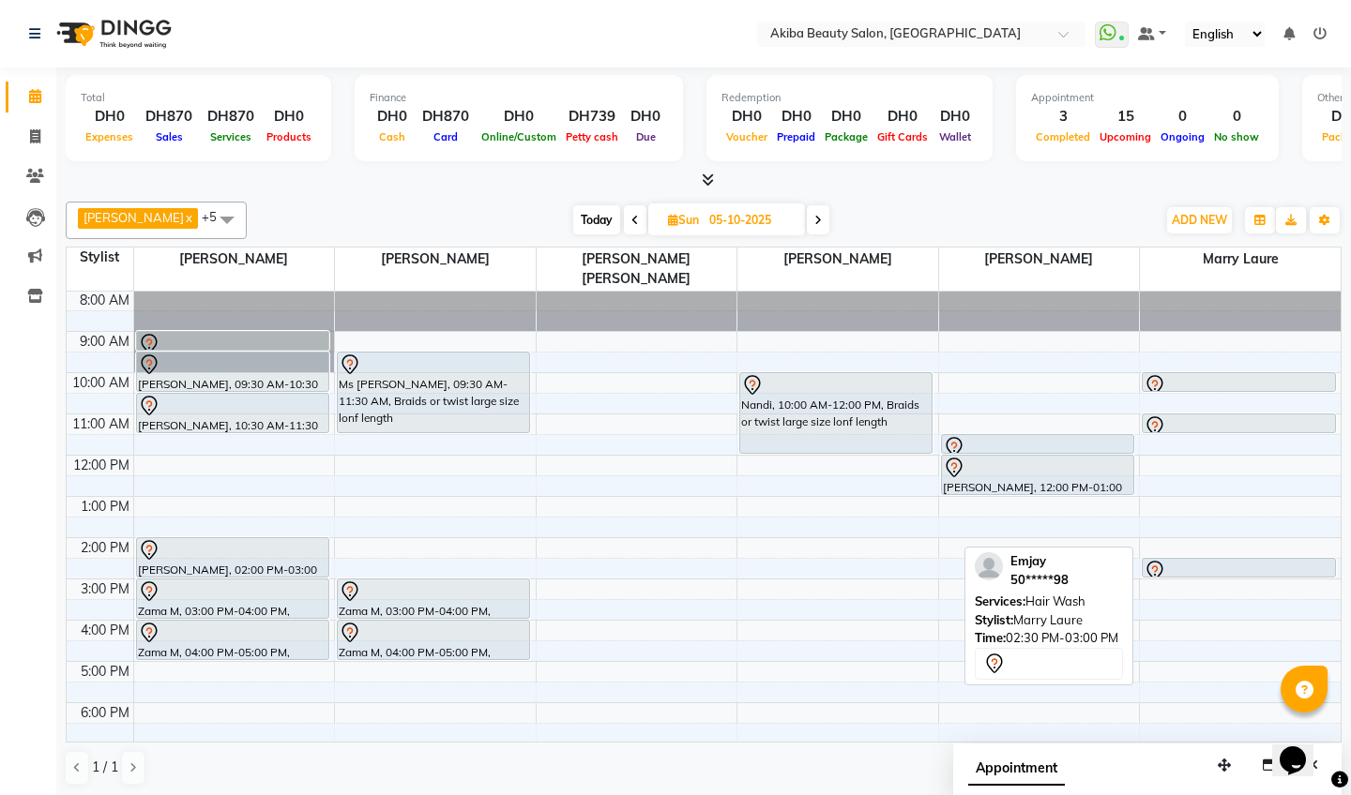
drag, startPoint x: 1188, startPoint y: 552, endPoint x: 1179, endPoint y: 430, distance: 122.2
click at [1179, 430] on div "8:00 AM 9:00 AM 10:00 AM 11:00 AM 12:00 PM 1:00 PM 2:00 PM 3:00 PM 4:00 PM 5:00…" at bounding box center [704, 579] width 1274 height 577
drag, startPoint x: 1216, startPoint y: 546, endPoint x: 1212, endPoint y: 429, distance: 117.3
click at [1212, 429] on div "[PERSON_NAME], 10:00 AM-10:30 AM, Wash and blow dry [PERSON_NAME], 11:00 AM-11:…" at bounding box center [1240, 579] width 201 height 577
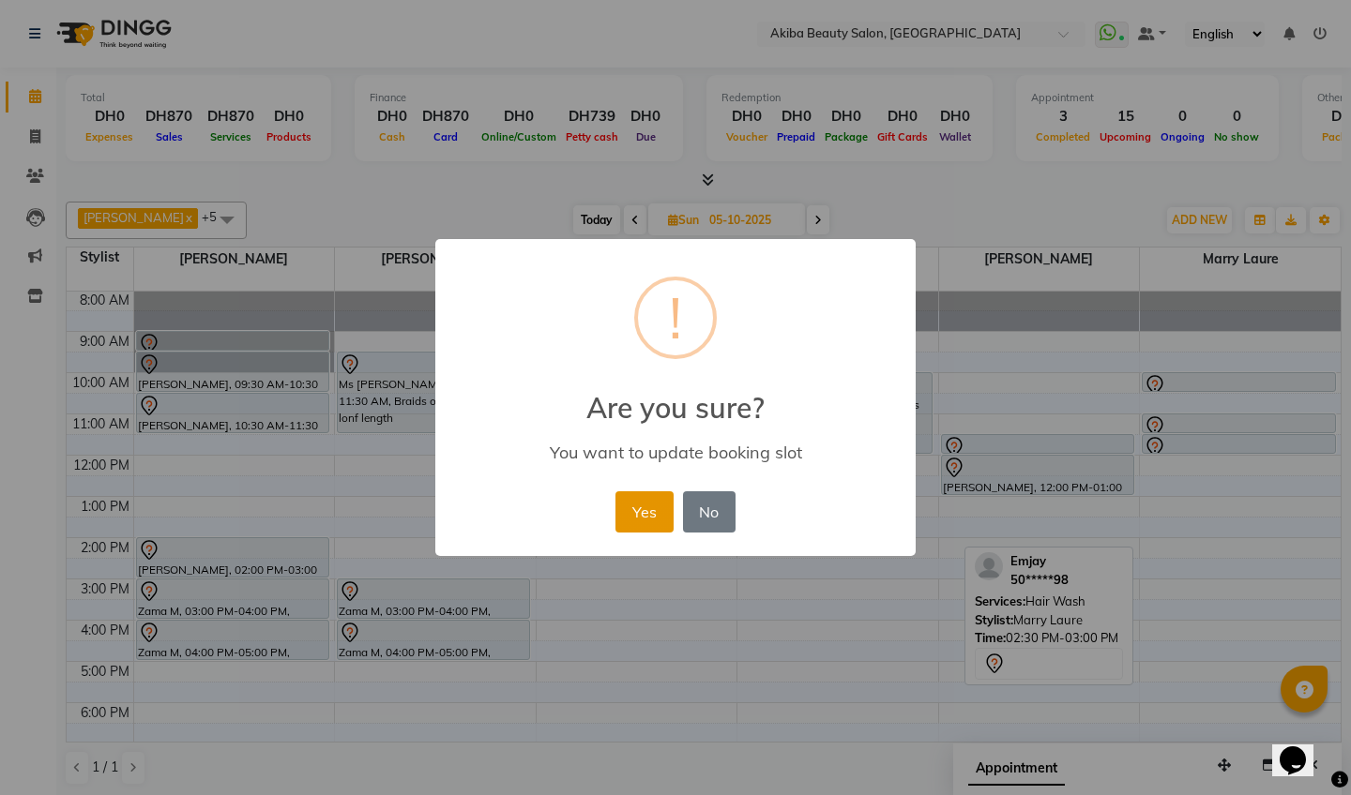
click at [635, 514] on button "Yes" at bounding box center [643, 512] width 57 height 41
